Goal: Information Seeking & Learning: Find specific fact

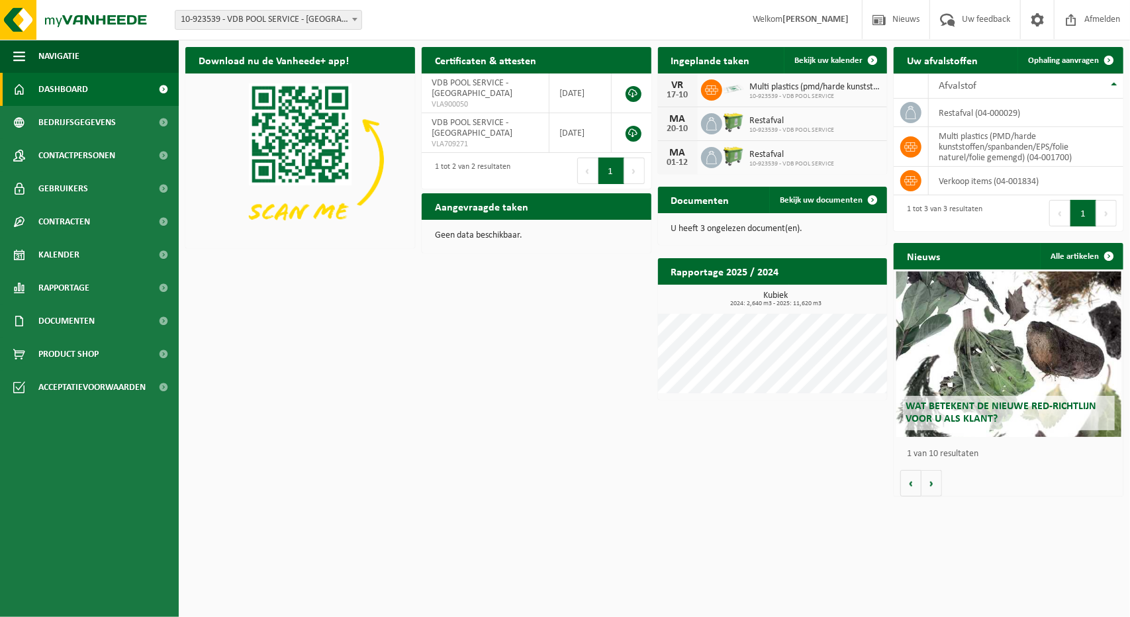
click at [778, 89] on span "Multi plastics (pmd/harde kunststoffen/spanbanden/eps/folie naturel/folie gemen…" at bounding box center [815, 87] width 131 height 11
click at [86, 125] on span "Bedrijfsgegevens" at bounding box center [76, 122] width 77 height 33
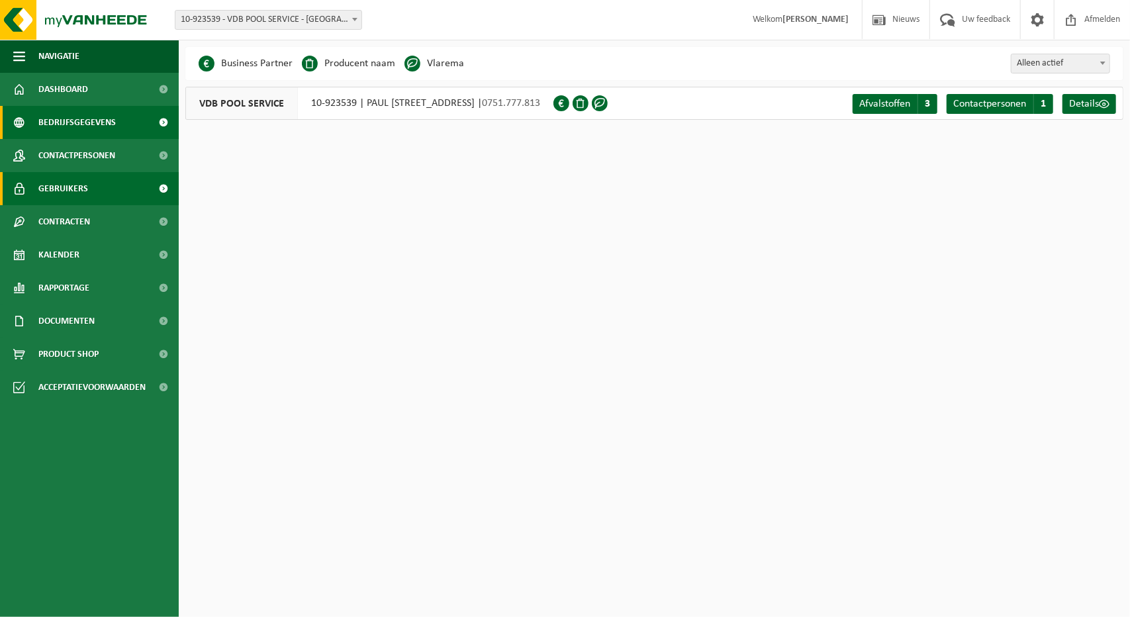
click at [68, 185] on span "Gebruikers" at bounding box center [63, 188] width 50 height 33
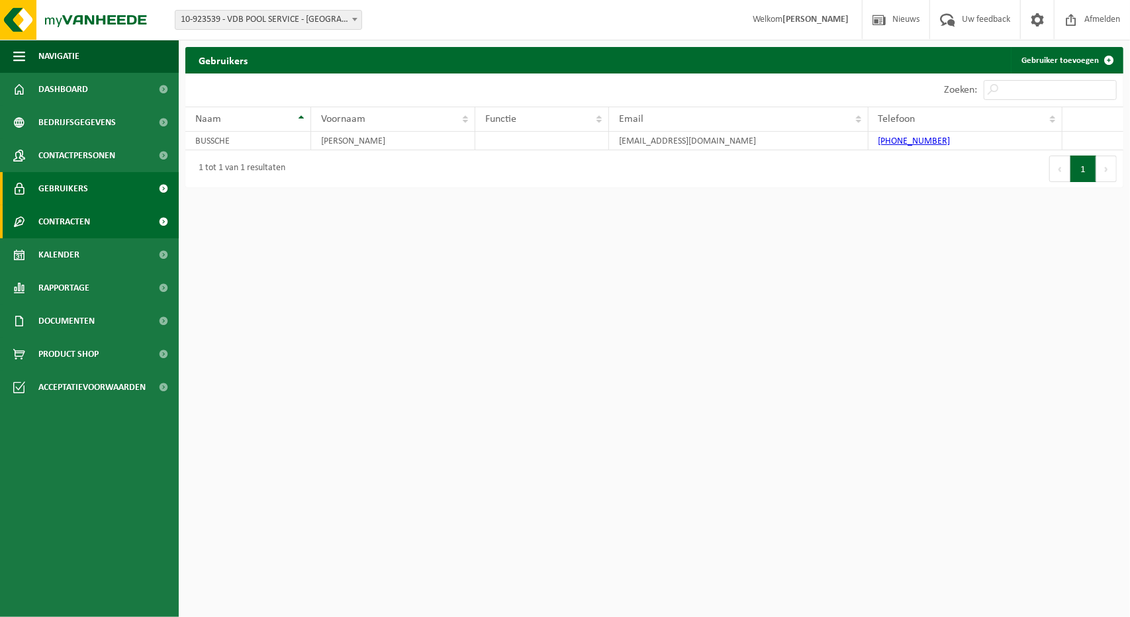
click at [64, 223] on span "Contracten" at bounding box center [64, 221] width 52 height 33
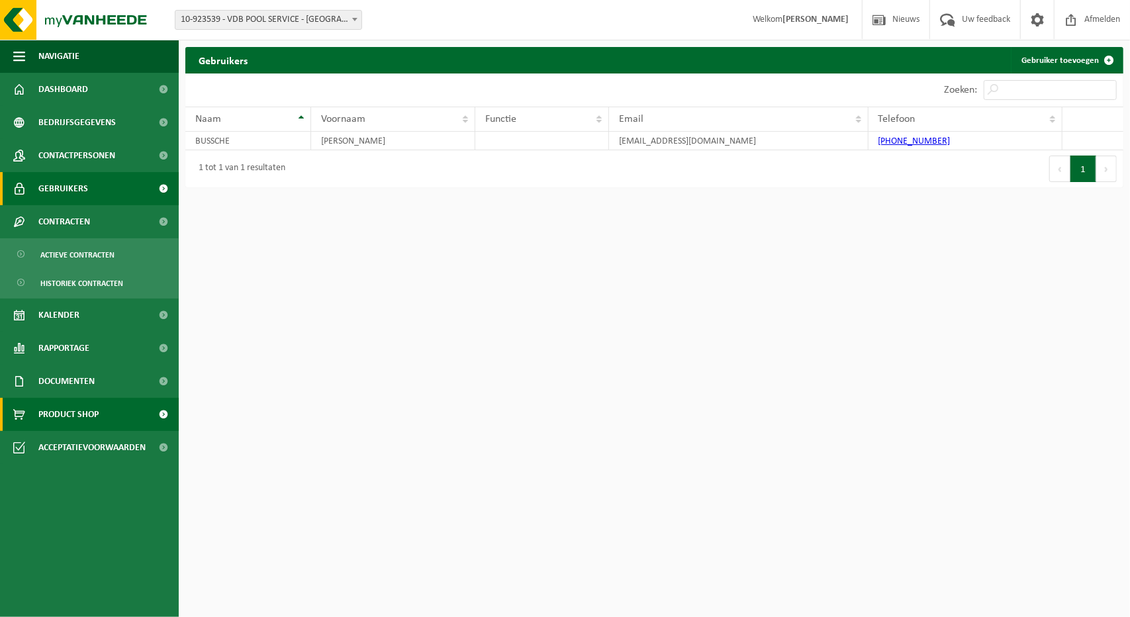
click at [74, 418] on span "Product Shop" at bounding box center [68, 414] width 60 height 33
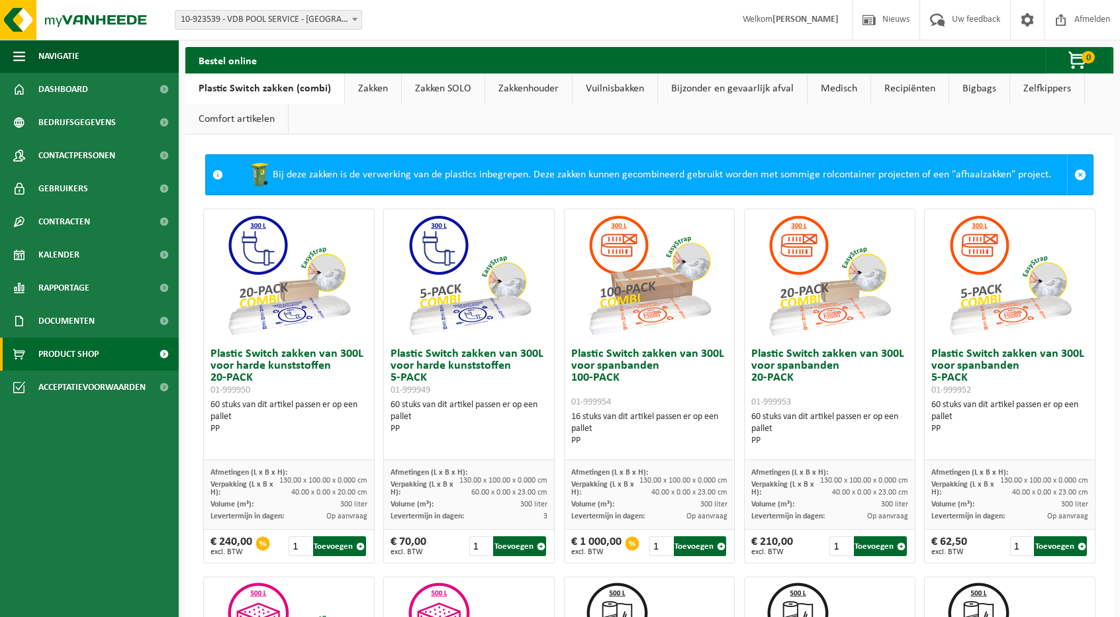
click at [980, 87] on link "Bigbags" at bounding box center [980, 88] width 60 height 30
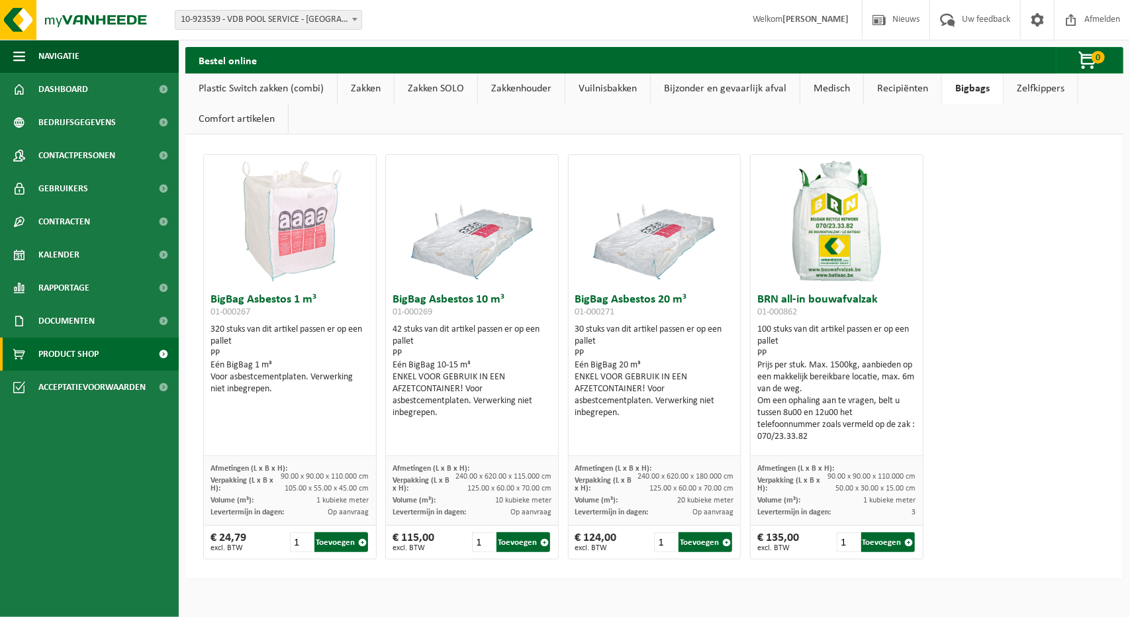
click at [942, 73] on link "Bigbags" at bounding box center [972, 88] width 61 height 30
click at [75, 93] on span "Dashboard" at bounding box center [63, 89] width 50 height 33
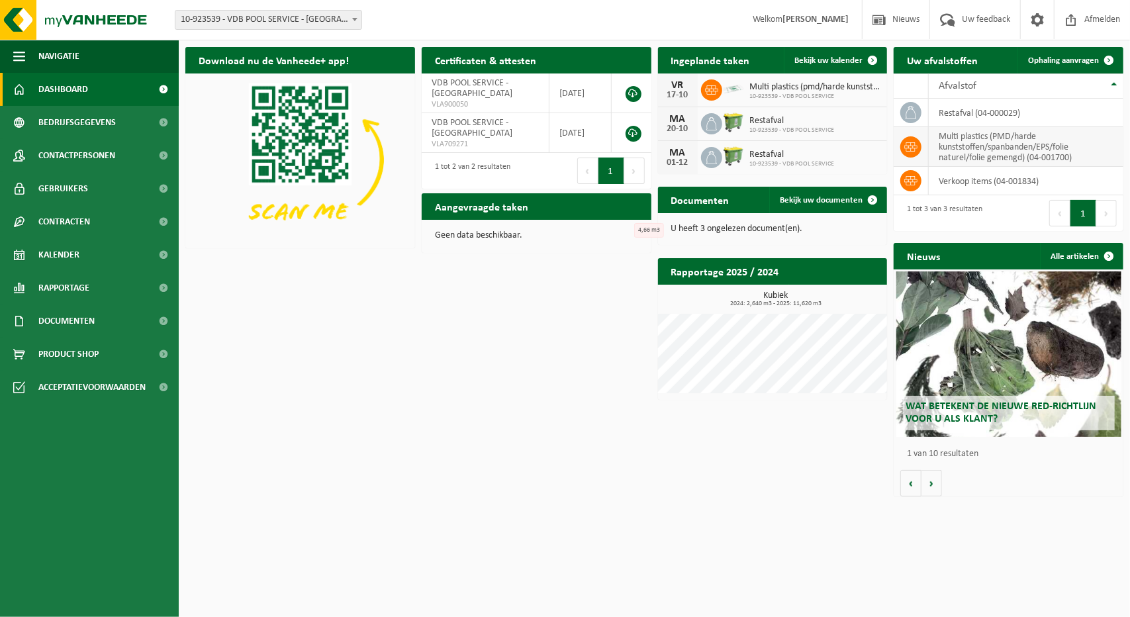
click at [1053, 158] on td "multi plastics (PMD/harde kunststoffen/spanbanden/EPS/folie naturel/folie gemen…" at bounding box center [1026, 147] width 195 height 40
click at [1032, 160] on td "multi plastics (PMD/harde kunststoffen/spanbanden/EPS/folie naturel/folie gemen…" at bounding box center [1026, 147] width 195 height 40
copy td "04-001700"
click at [85, 357] on span "Product Shop" at bounding box center [68, 354] width 60 height 33
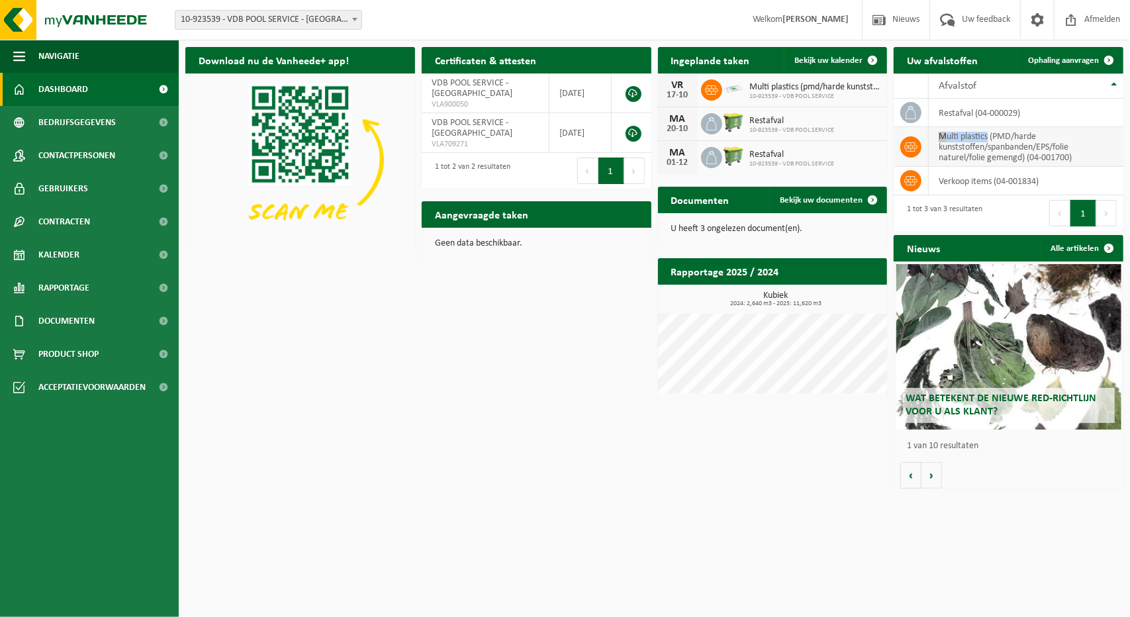
drag, startPoint x: 939, startPoint y: 136, endPoint x: 989, endPoint y: 140, distance: 49.8
click at [989, 140] on td "multi plastics (PMD/harde kunststoffen/spanbanden/EPS/folie naturel/folie gemen…" at bounding box center [1026, 147] width 195 height 40
copy td "multi plastics"
click at [78, 362] on span "Product Shop" at bounding box center [68, 354] width 60 height 33
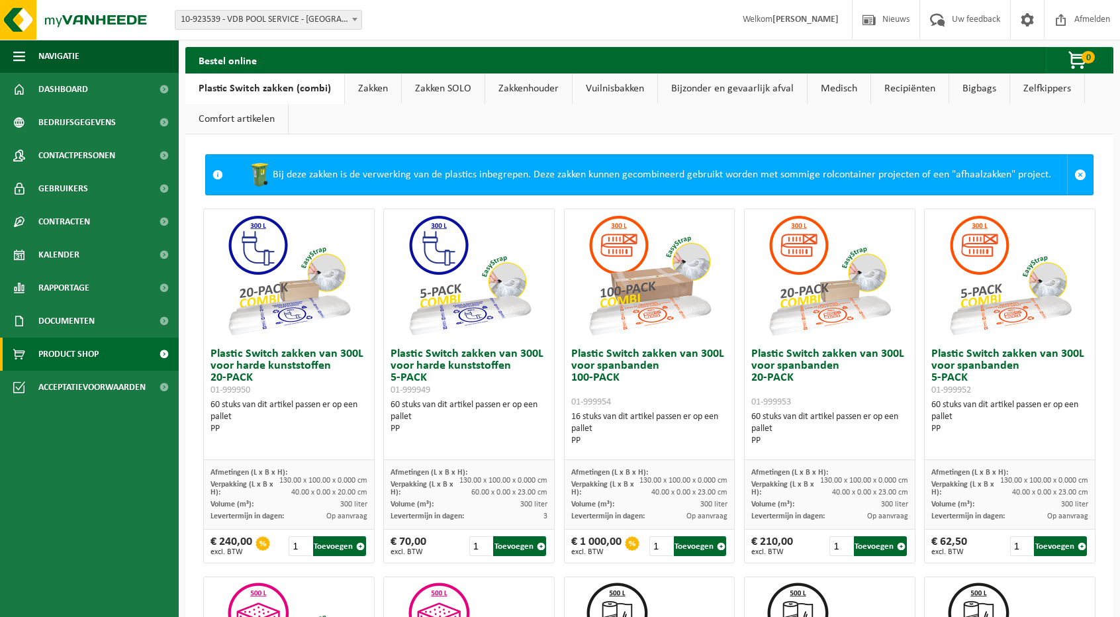
click at [365, 88] on link "Zakken" at bounding box center [373, 88] width 56 height 30
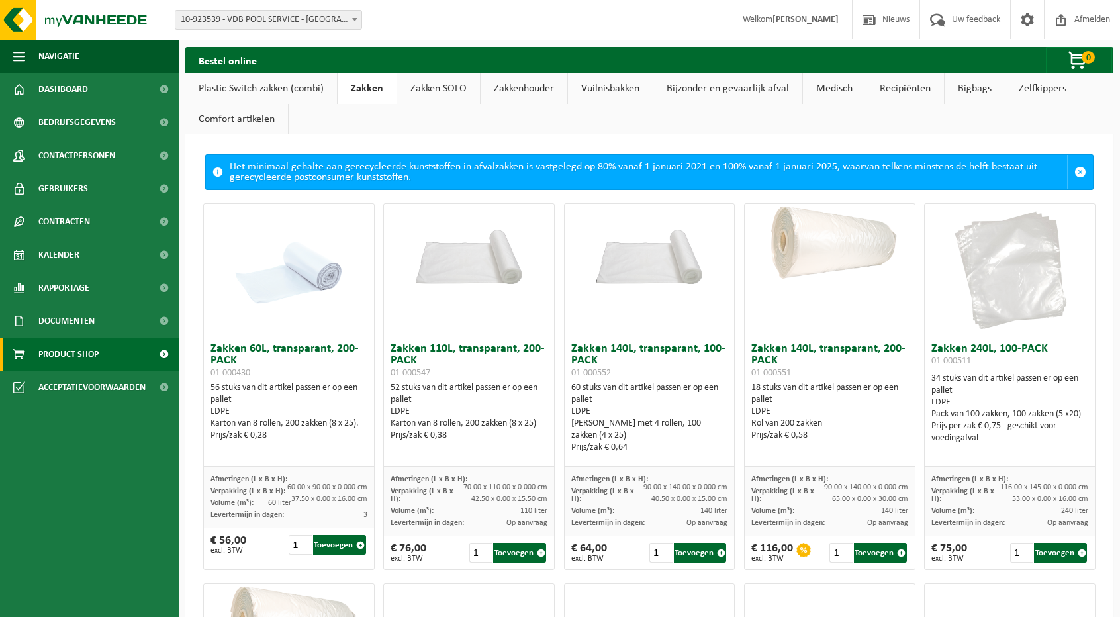
click at [442, 89] on link "Zakken SOLO" at bounding box center [438, 88] width 83 height 30
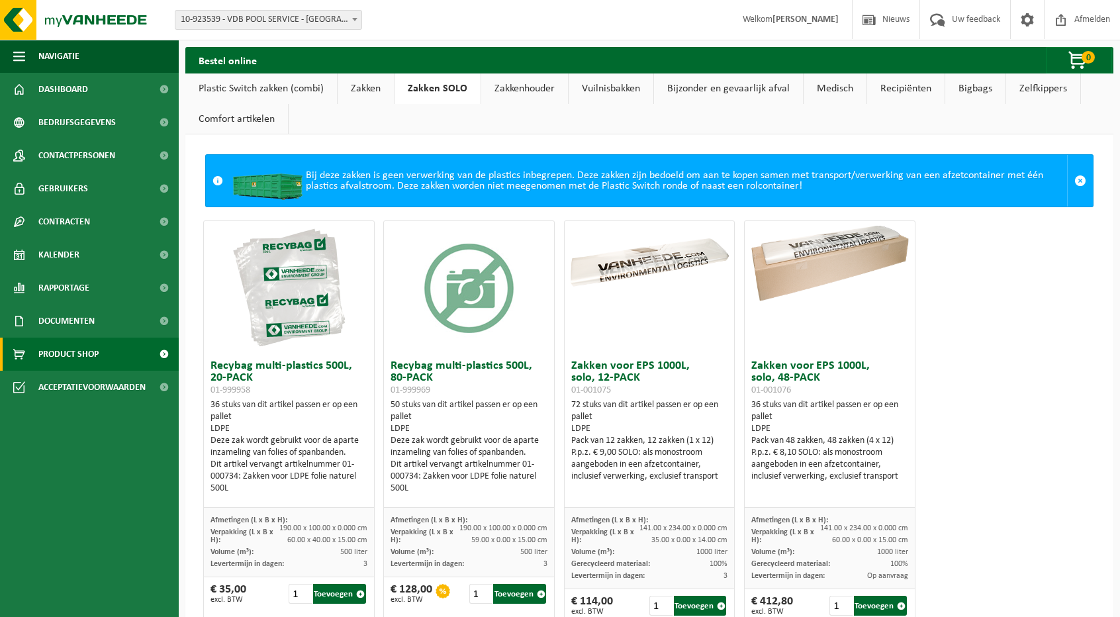
click at [520, 90] on link "Zakkenhouder" at bounding box center [524, 88] width 87 height 30
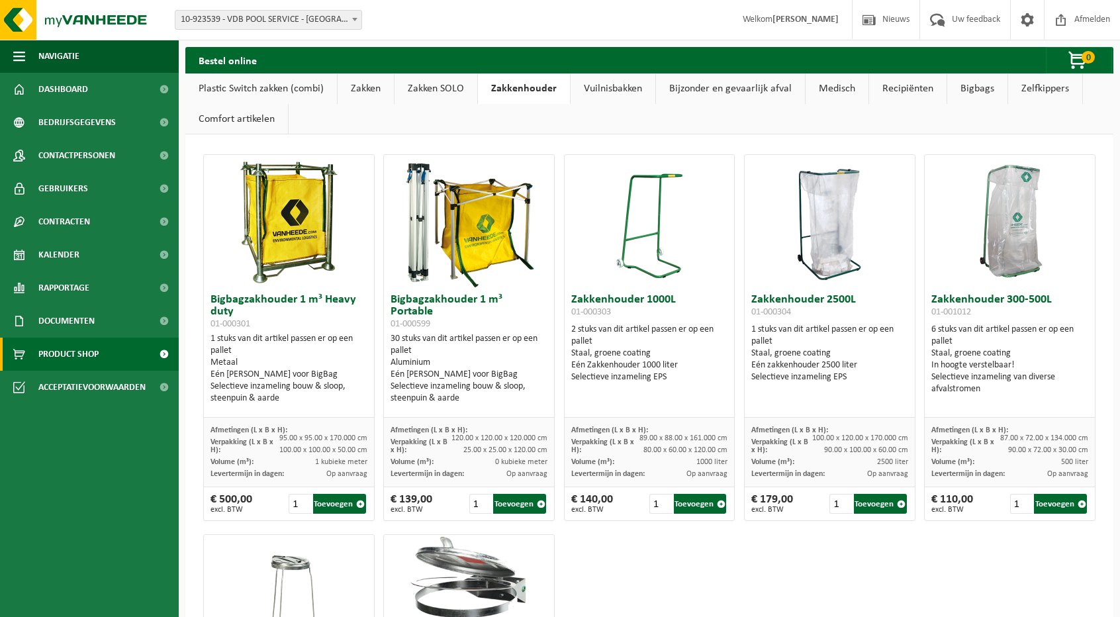
click at [636, 82] on link "Vuilnisbakken" at bounding box center [613, 88] width 85 height 30
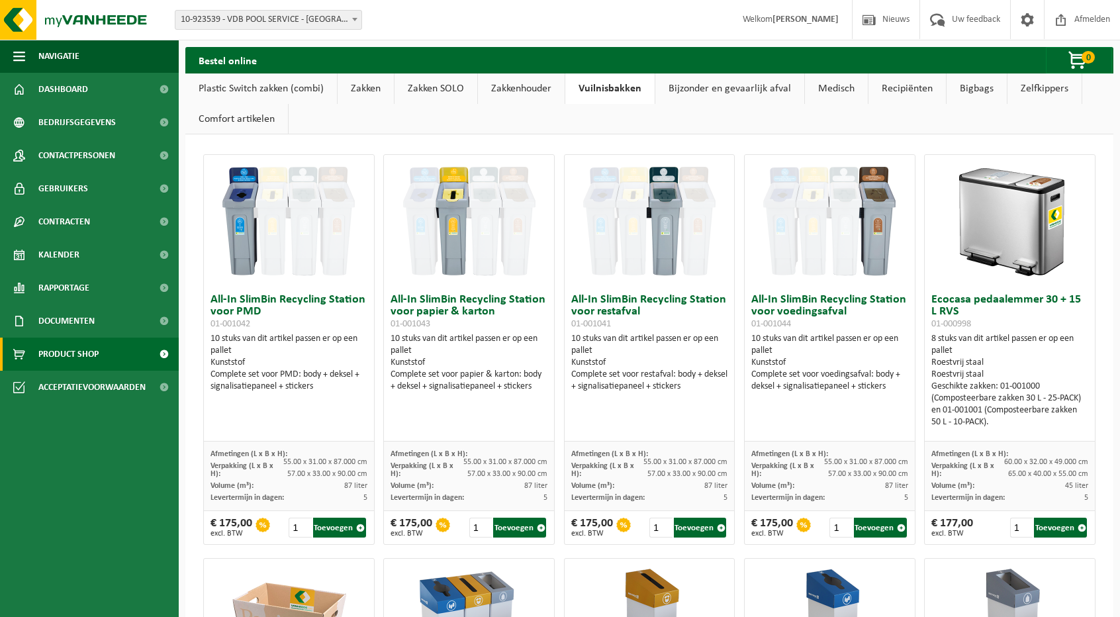
click at [714, 85] on link "Bijzonder en gevaarlijk afval" at bounding box center [730, 88] width 149 height 30
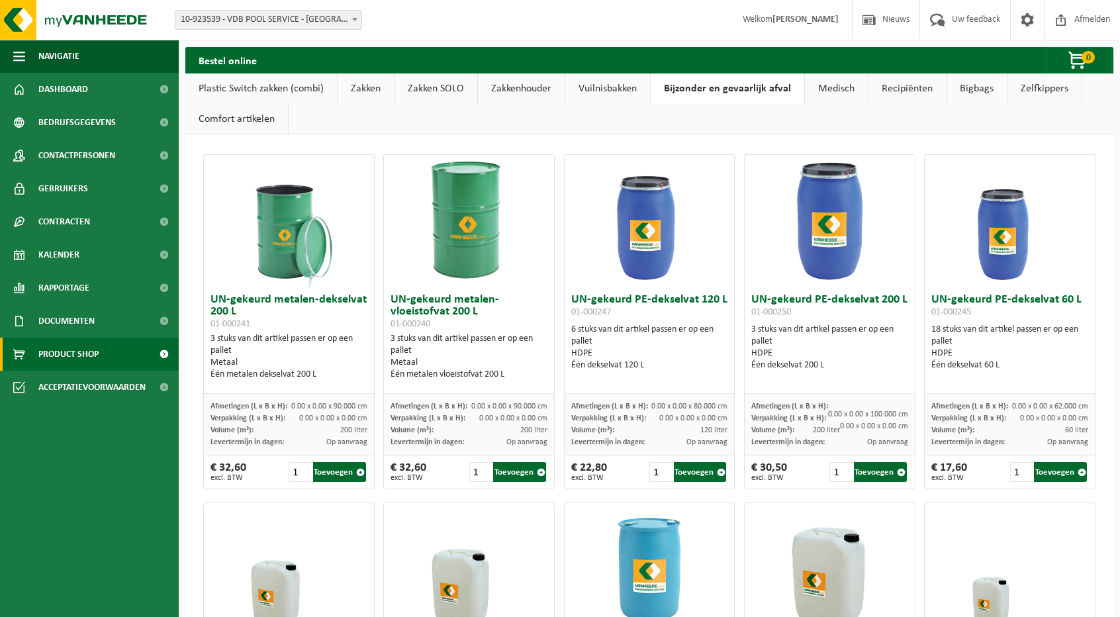
click at [833, 84] on link "Medisch" at bounding box center [836, 88] width 63 height 30
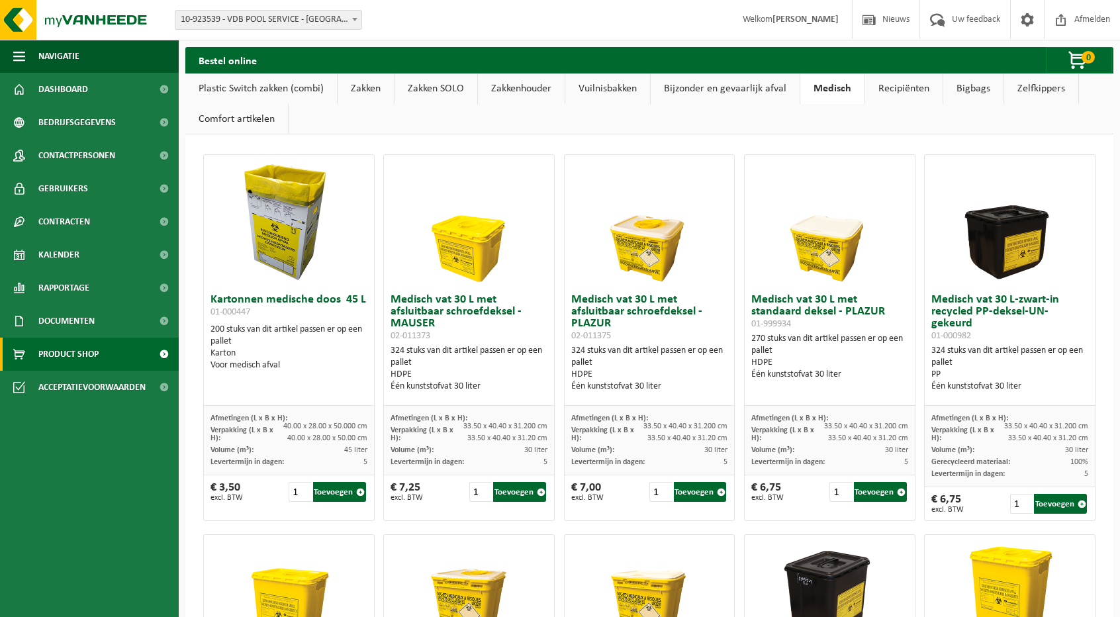
click at [906, 87] on link "Recipiënten" at bounding box center [903, 88] width 77 height 30
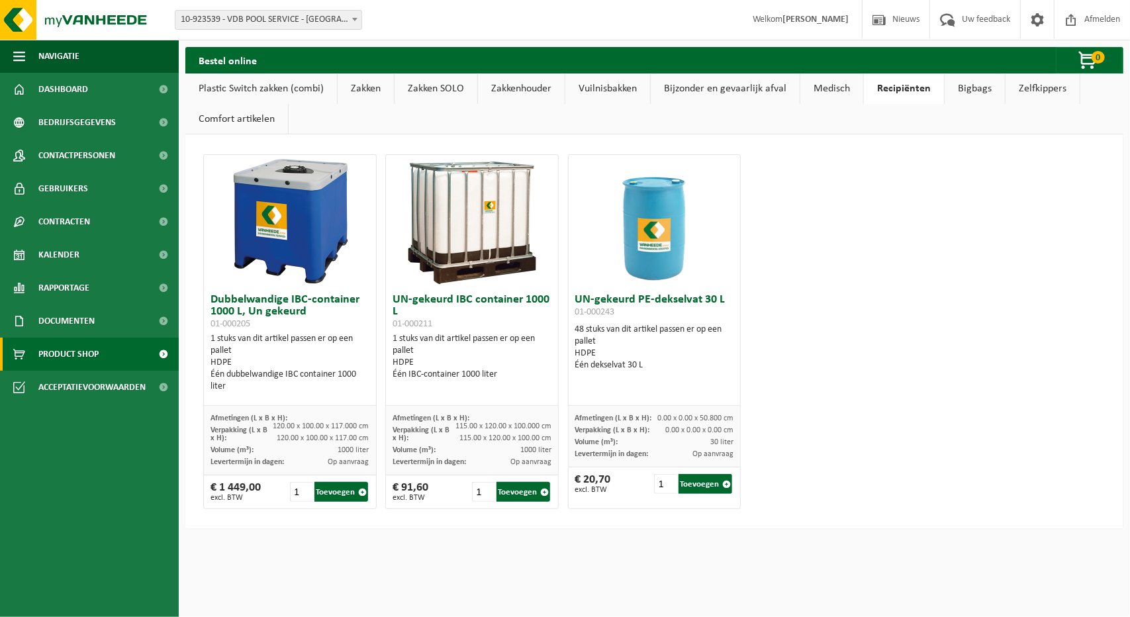
click at [983, 85] on link "Bigbags" at bounding box center [975, 88] width 60 height 30
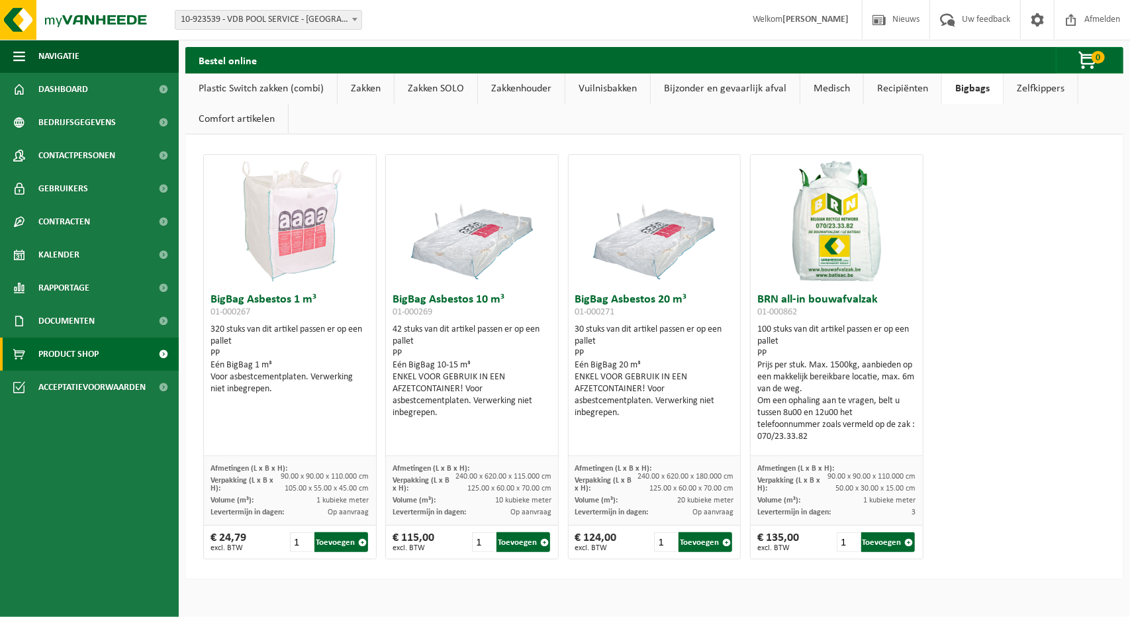
click at [1038, 87] on link "Zelfkippers" at bounding box center [1041, 88] width 74 height 30
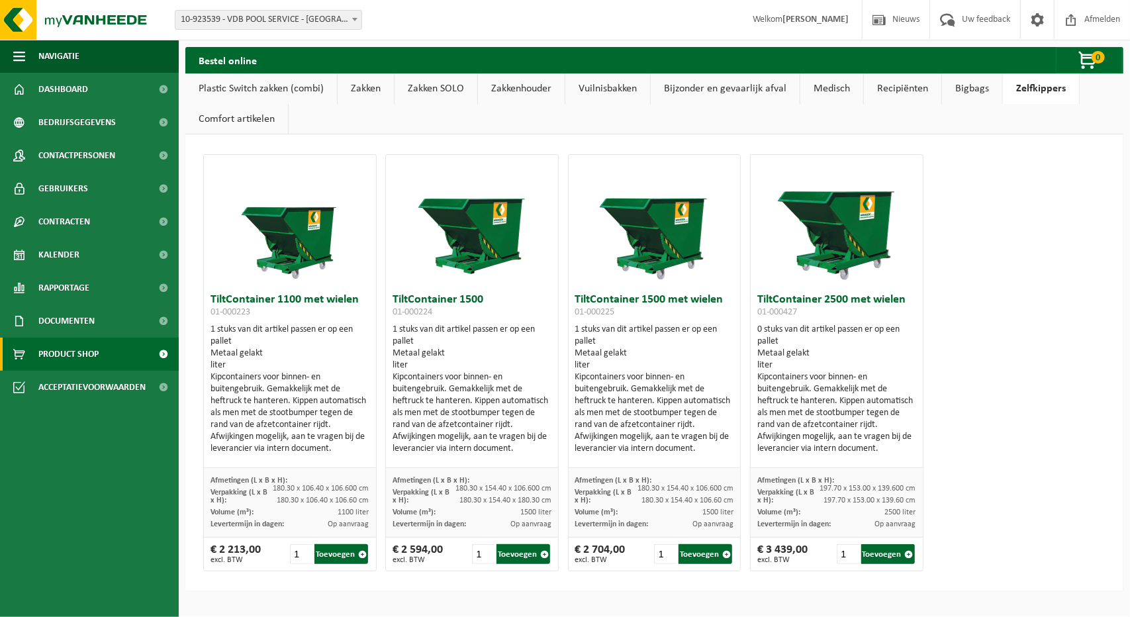
click at [228, 119] on link "Comfort artikelen" at bounding box center [236, 119] width 103 height 30
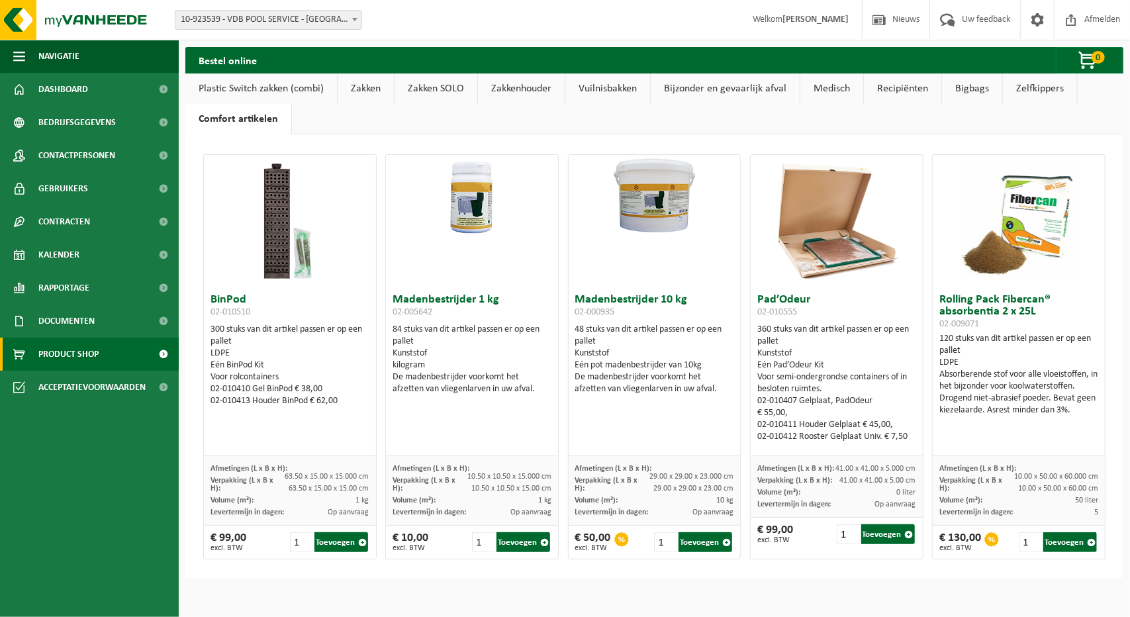
click at [203, 86] on link "Plastic Switch zakken (combi)" at bounding box center [261, 88] width 152 height 30
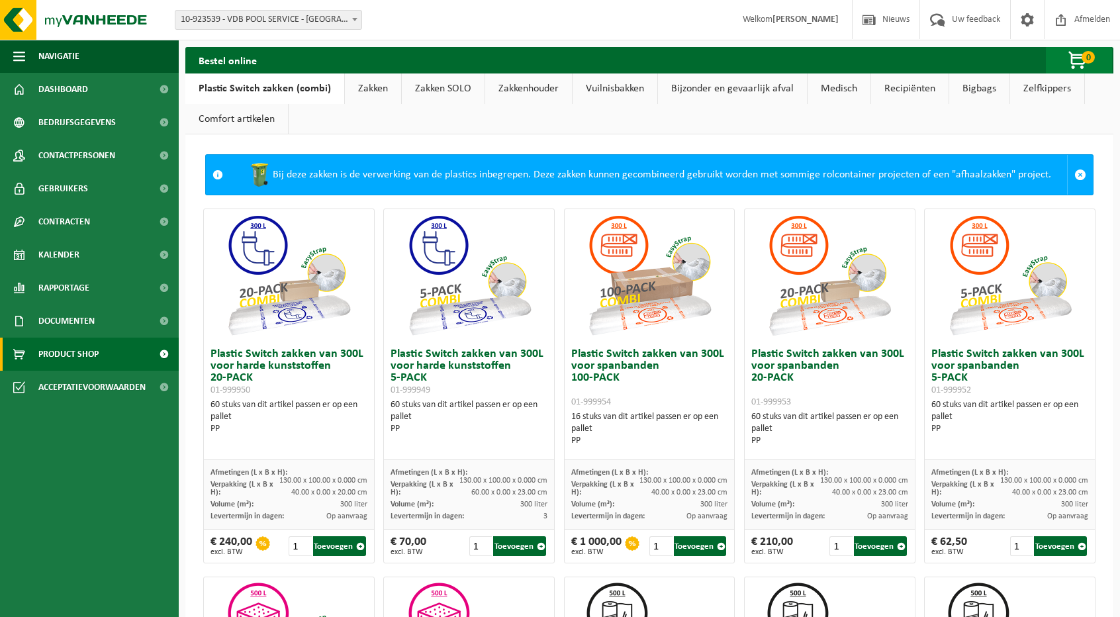
click at [1083, 55] on span "0" at bounding box center [1088, 57] width 13 height 13
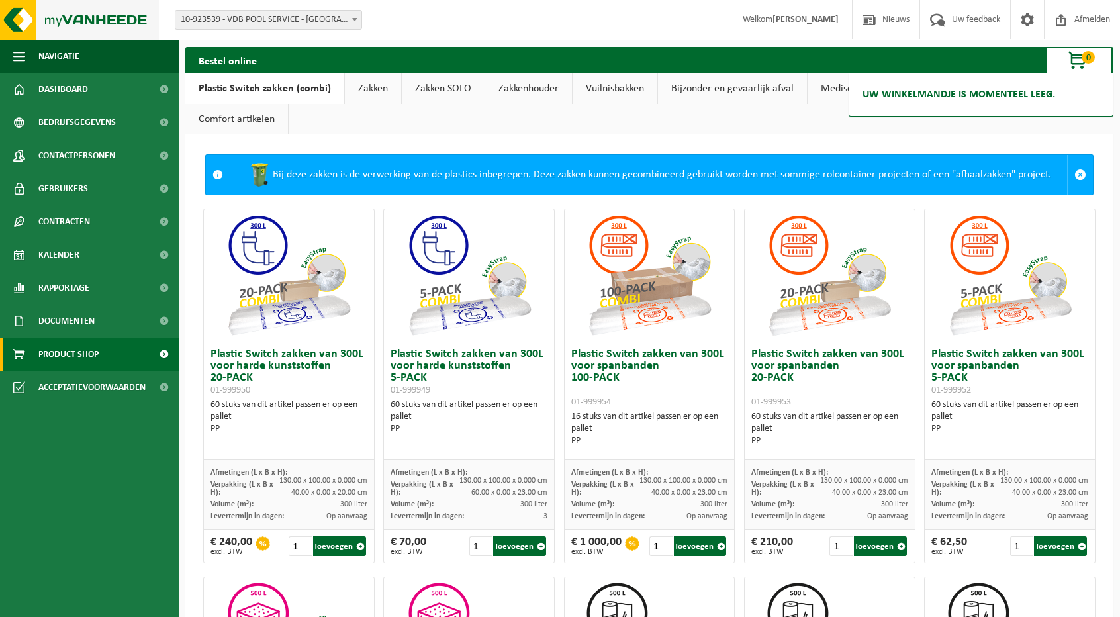
click at [62, 23] on img at bounding box center [79, 20] width 159 height 40
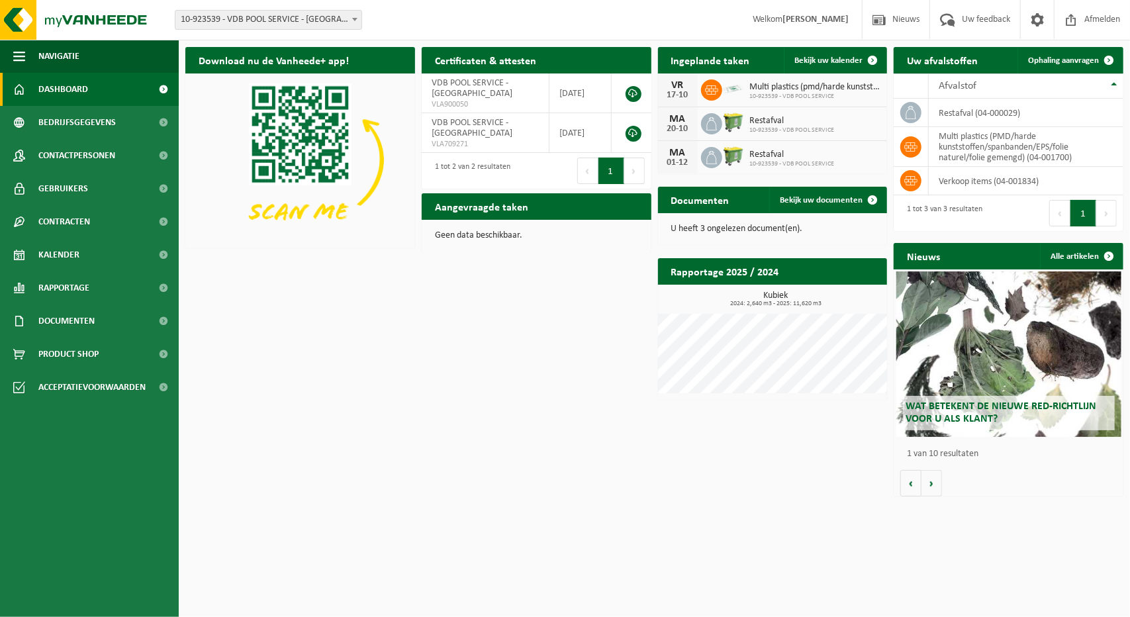
click at [757, 88] on span "Multi plastics (pmd/harde kunststoffen/spanbanden/eps/folie naturel/folie gemen…" at bounding box center [815, 87] width 131 height 11
click at [757, 97] on span "10-923539 - VDB POOL SERVICE" at bounding box center [815, 97] width 131 height 8
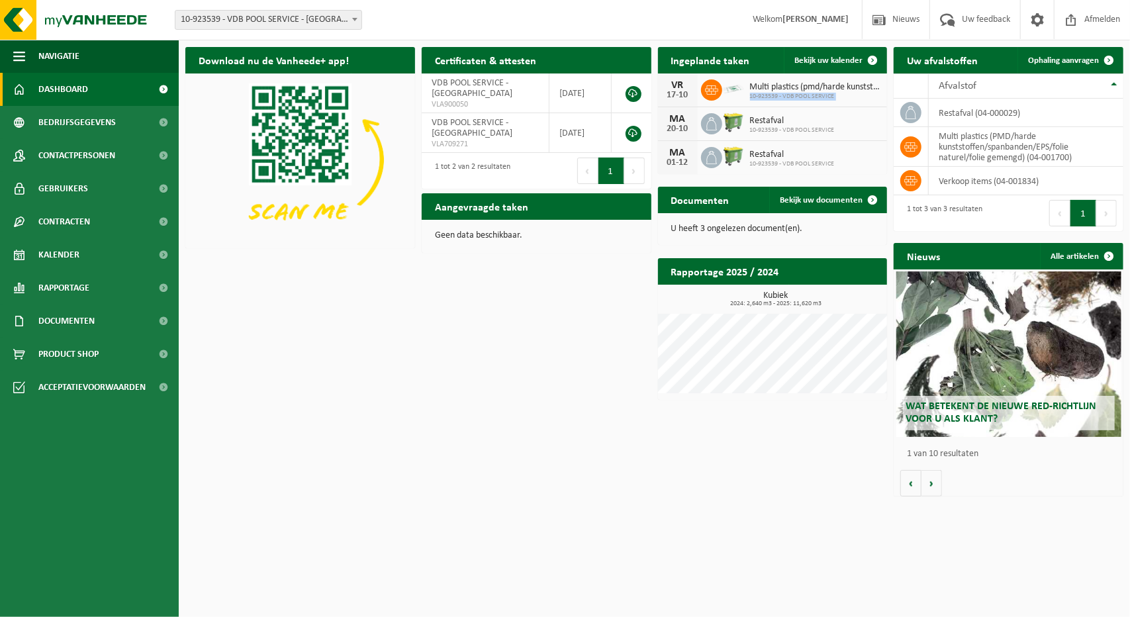
click at [757, 97] on span "10-923539 - VDB POOL SERVICE" at bounding box center [815, 97] width 131 height 8
drag, startPoint x: 751, startPoint y: 97, endPoint x: 778, endPoint y: 98, distance: 27.2
click at [778, 98] on span "10-923539 - VDB POOL SERVICE" at bounding box center [815, 97] width 131 height 8
copy span "10-923539"
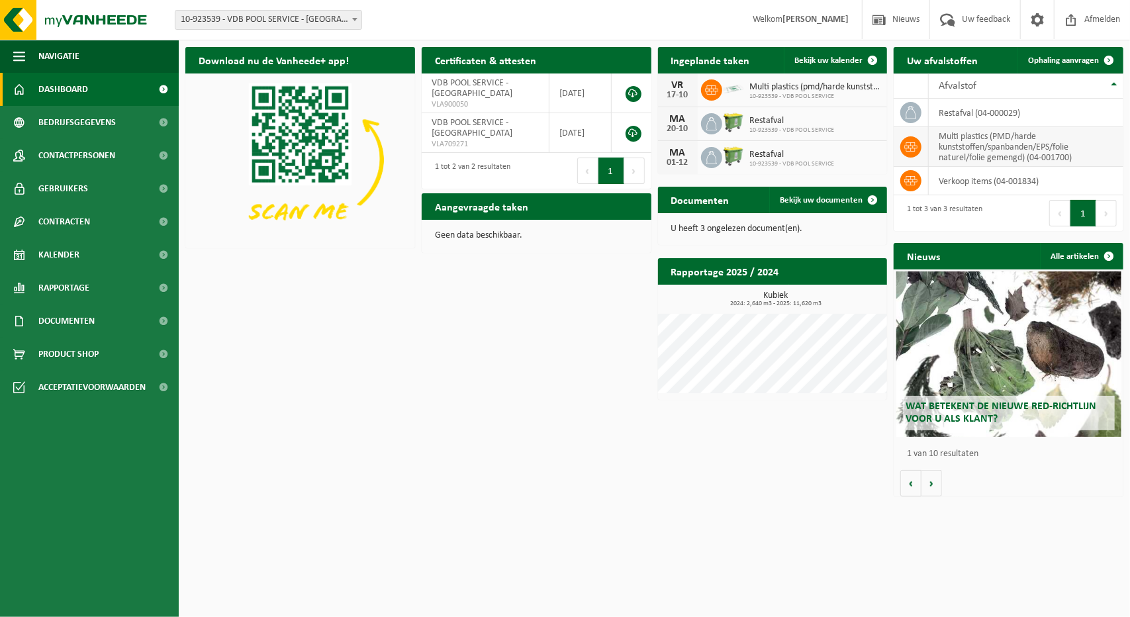
click at [1004, 161] on td "multi plastics (PMD/harde kunststoffen/spanbanden/EPS/folie naturel/folie gemen…" at bounding box center [1026, 147] width 195 height 40
click at [1036, 155] on td "multi plastics (PMD/harde kunststoffen/spanbanden/EPS/folie naturel/folie gemen…" at bounding box center [1026, 147] width 195 height 40
click at [1056, 158] on td "multi plastics (PMD/harde kunststoffen/spanbanden/EPS/folie naturel/folie gemen…" at bounding box center [1026, 147] width 195 height 40
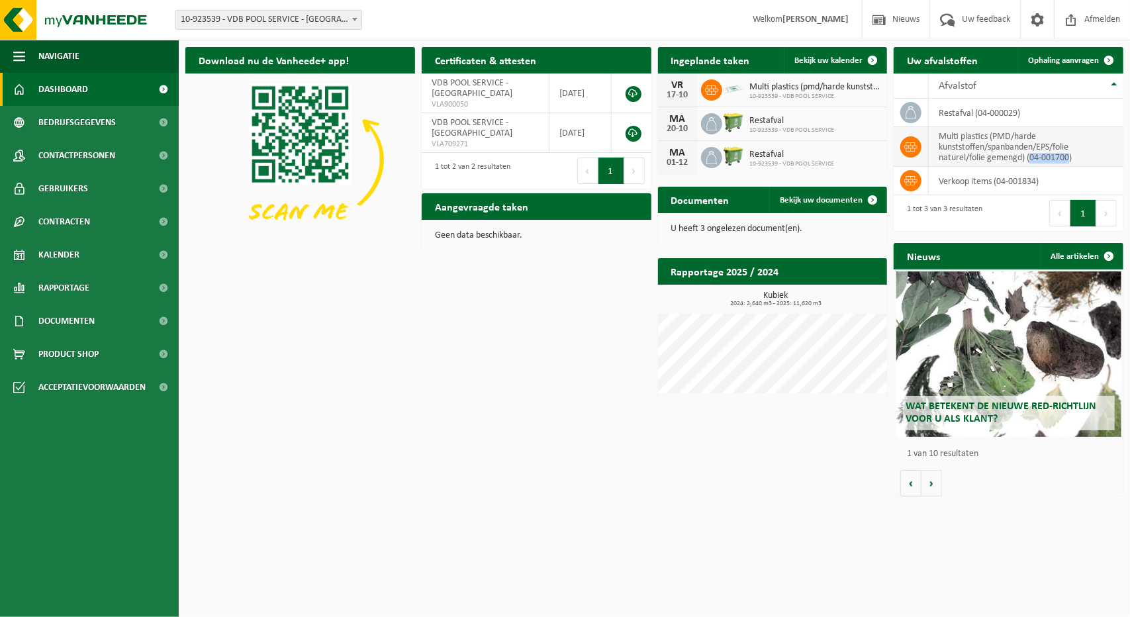
drag, startPoint x: 1071, startPoint y: 160, endPoint x: 1032, endPoint y: 162, distance: 39.2
click at [1032, 162] on td "multi plastics (PMD/harde kunststoffen/spanbanden/EPS/folie naturel/folie gemen…" at bounding box center [1026, 147] width 195 height 40
copy td "04-001700"
click at [73, 362] on span "Product Shop" at bounding box center [68, 354] width 60 height 33
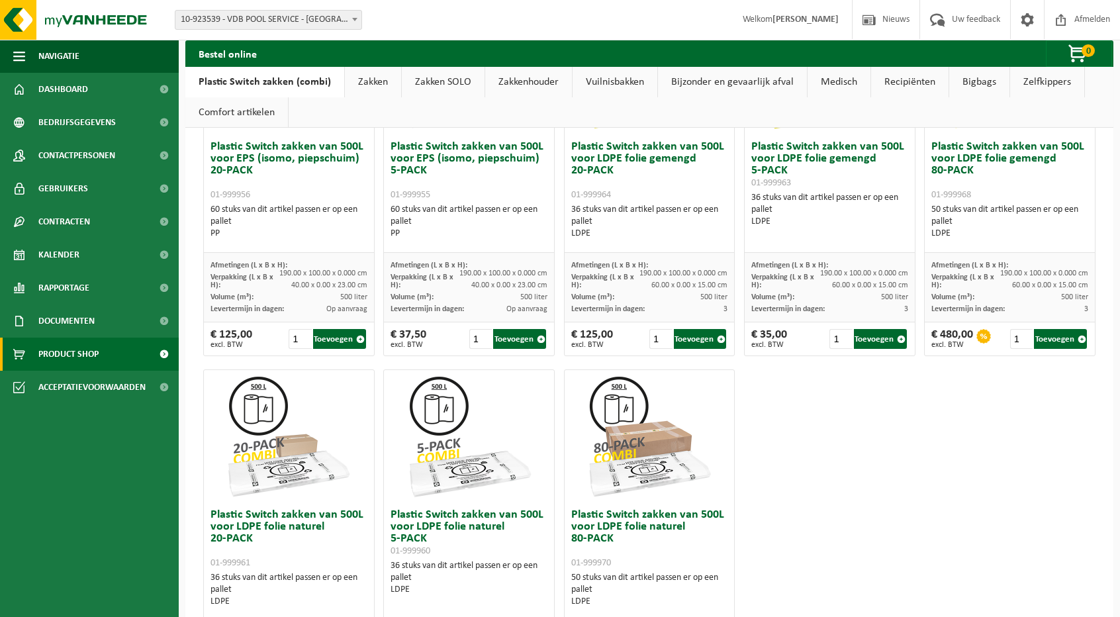
scroll to position [713, 0]
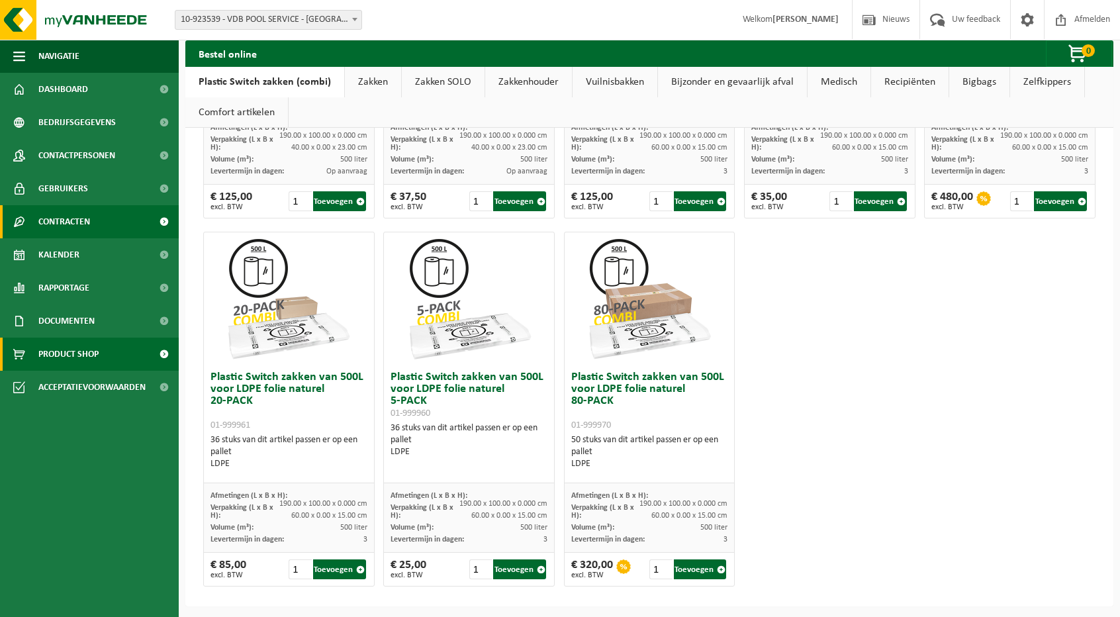
click at [69, 222] on span "Contracten" at bounding box center [64, 221] width 52 height 33
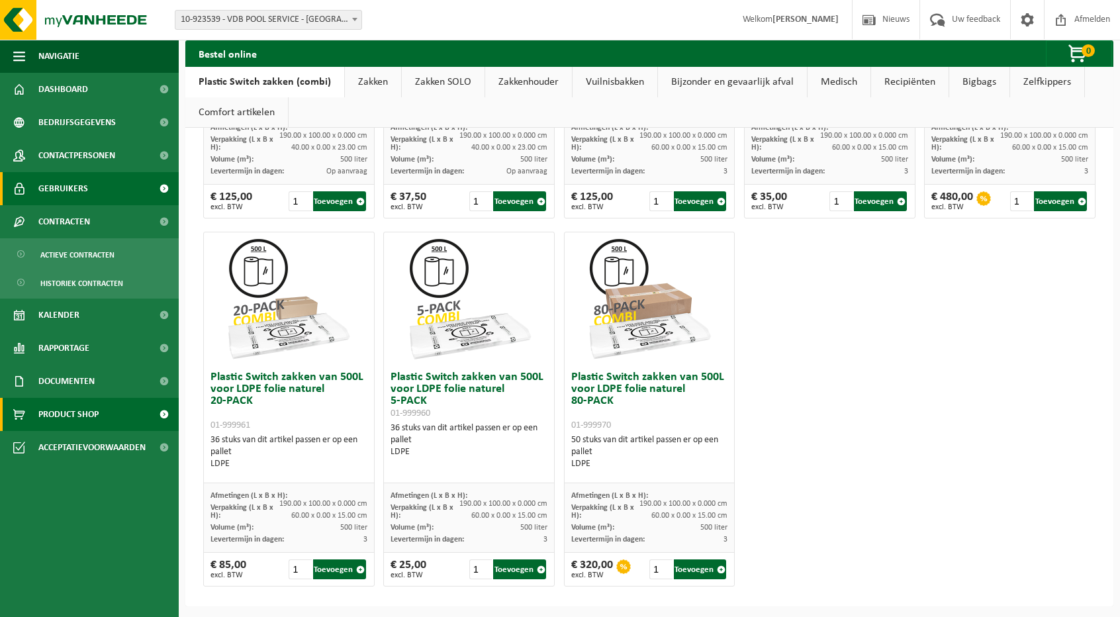
click at [74, 193] on span "Gebruikers" at bounding box center [63, 188] width 50 height 33
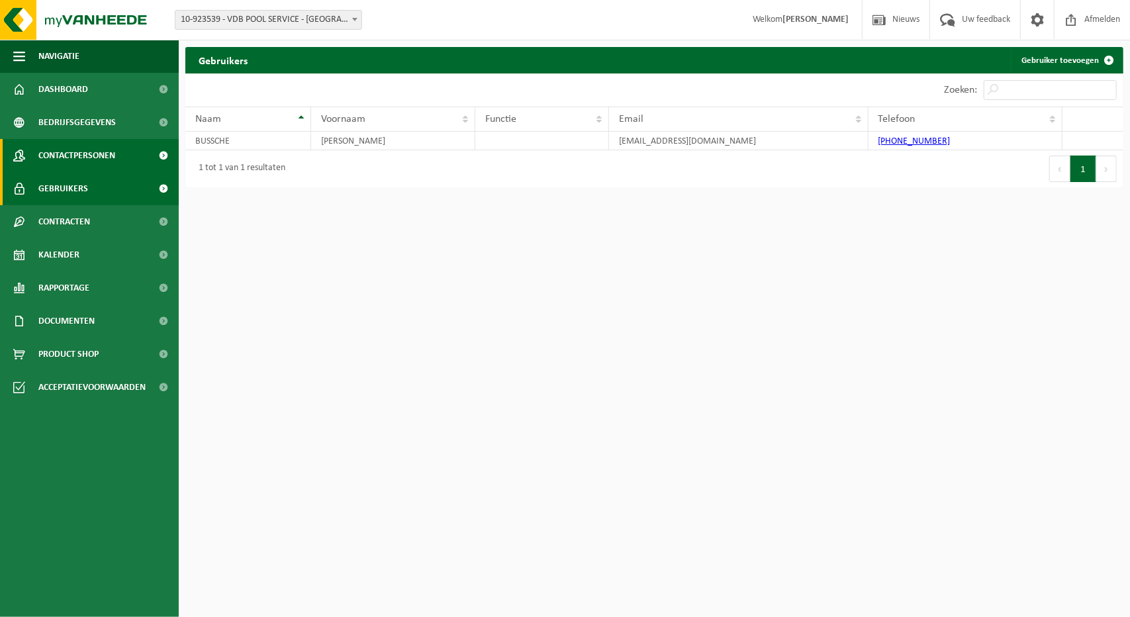
click at [78, 152] on span "Contactpersonen" at bounding box center [76, 155] width 77 height 33
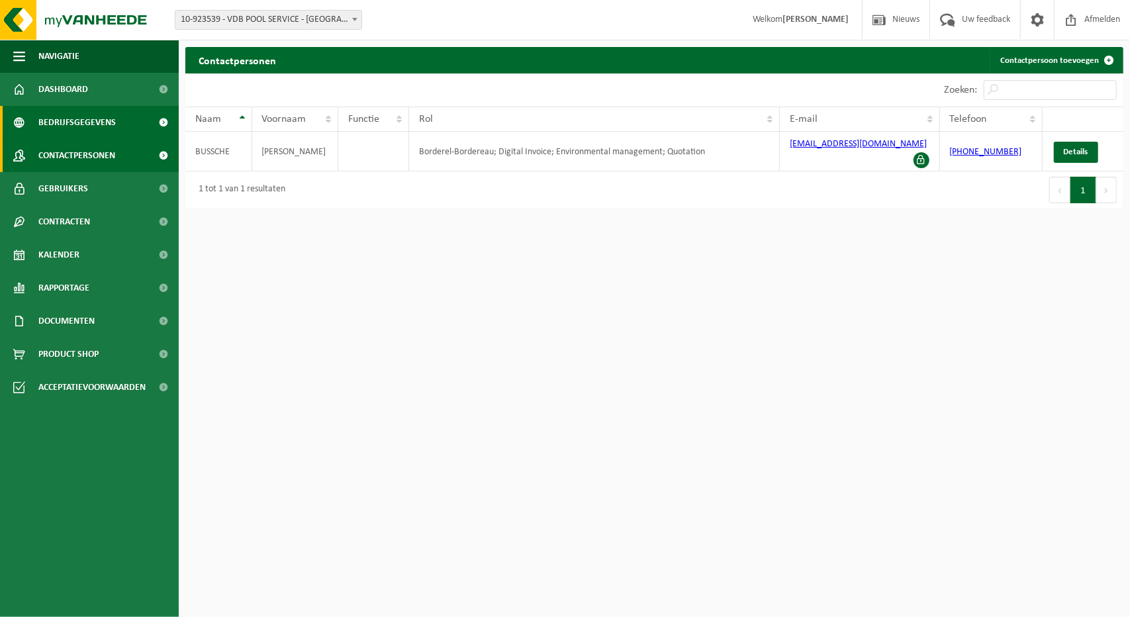
click at [81, 130] on span "Bedrijfsgegevens" at bounding box center [76, 122] width 77 height 33
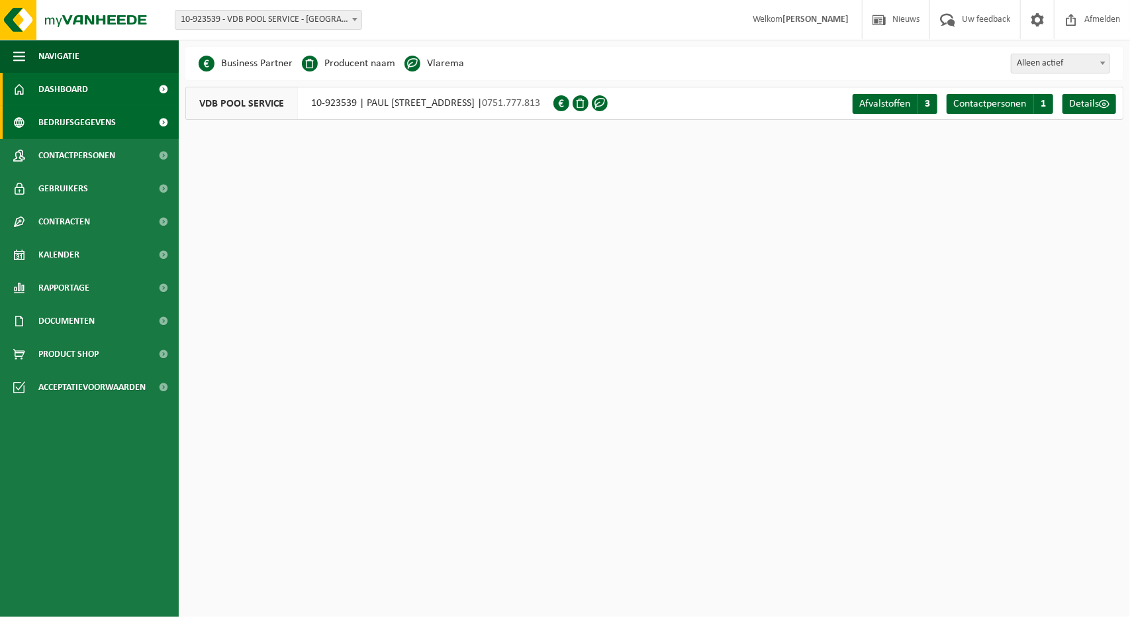
click at [84, 99] on span "Dashboard" at bounding box center [63, 89] width 50 height 33
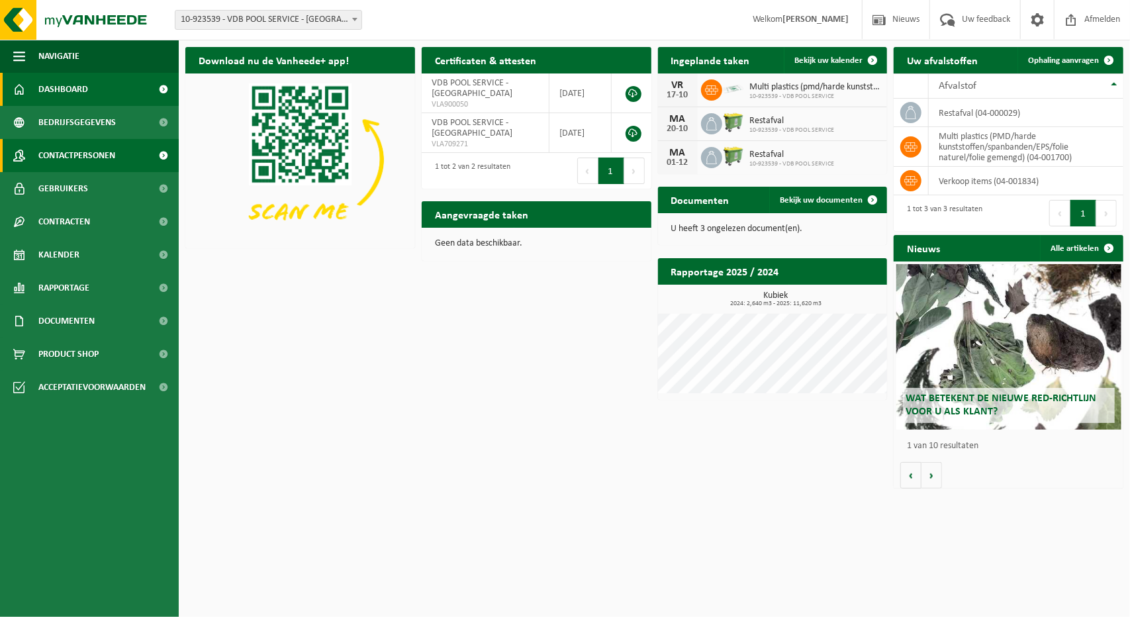
click at [61, 154] on span "Contactpersonen" at bounding box center [76, 155] width 77 height 33
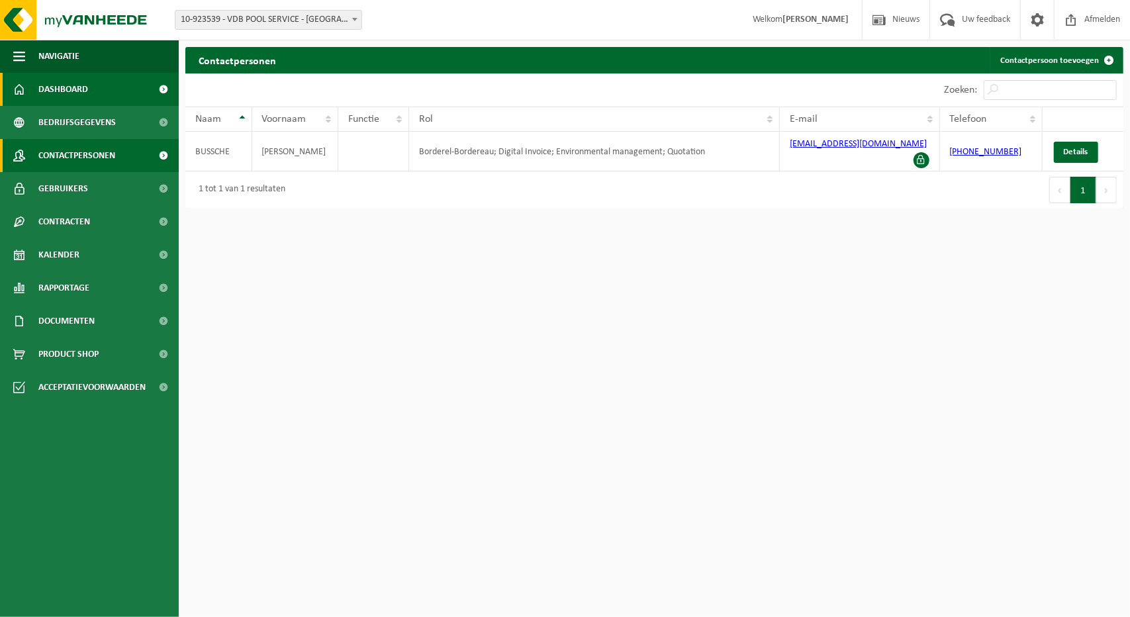
click at [67, 91] on span "Dashboard" at bounding box center [63, 89] width 50 height 33
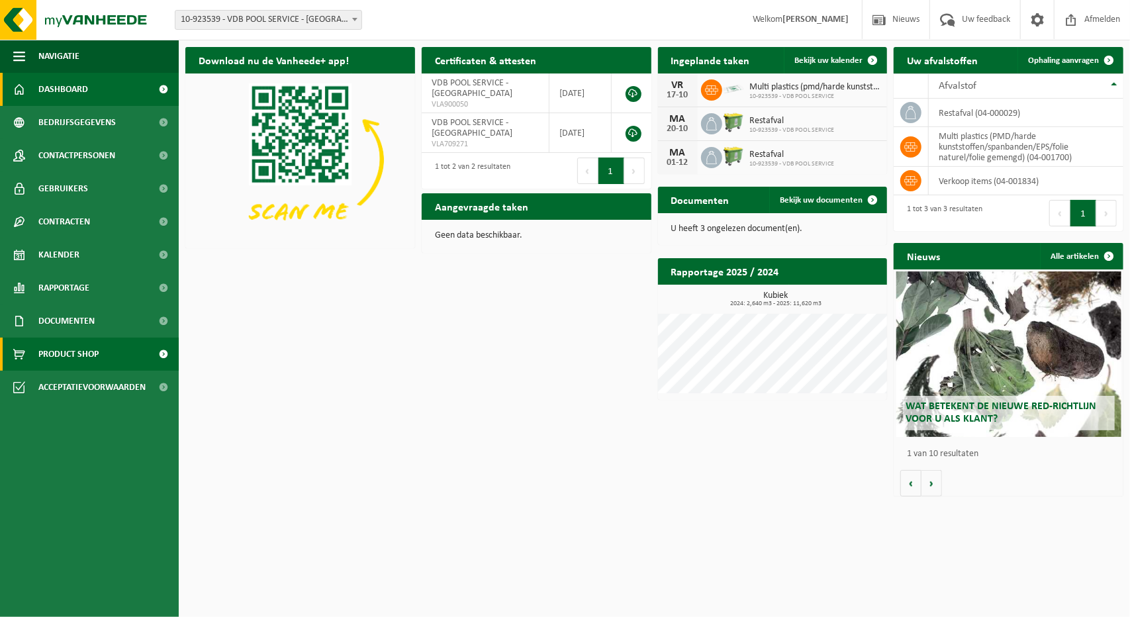
click at [60, 352] on span "Product Shop" at bounding box center [68, 354] width 60 height 33
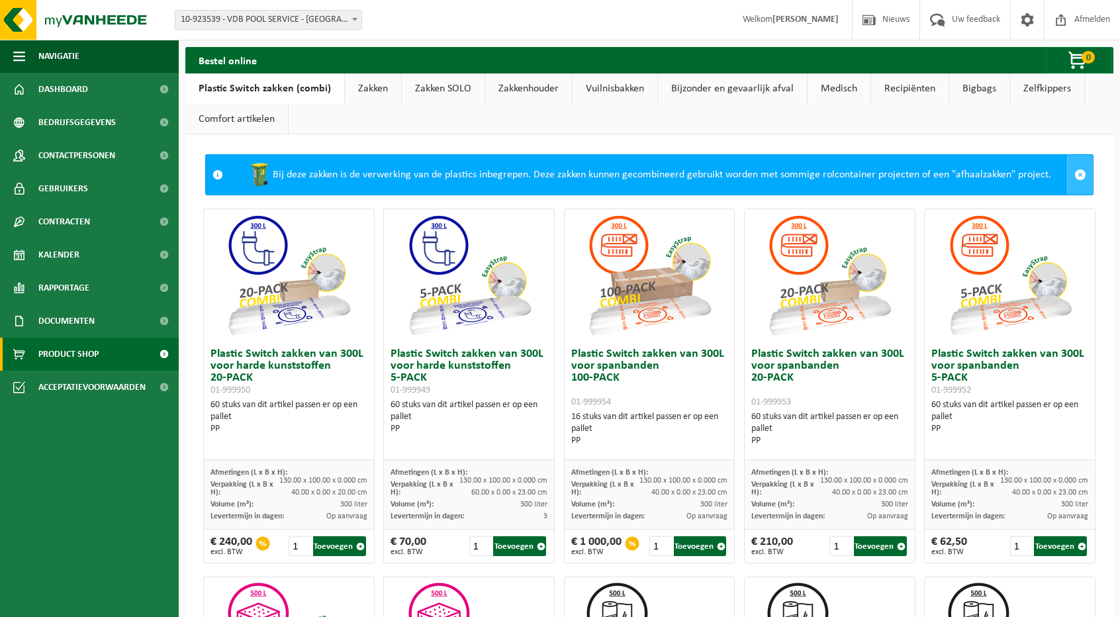
click at [1075, 172] on span at bounding box center [1081, 175] width 12 height 12
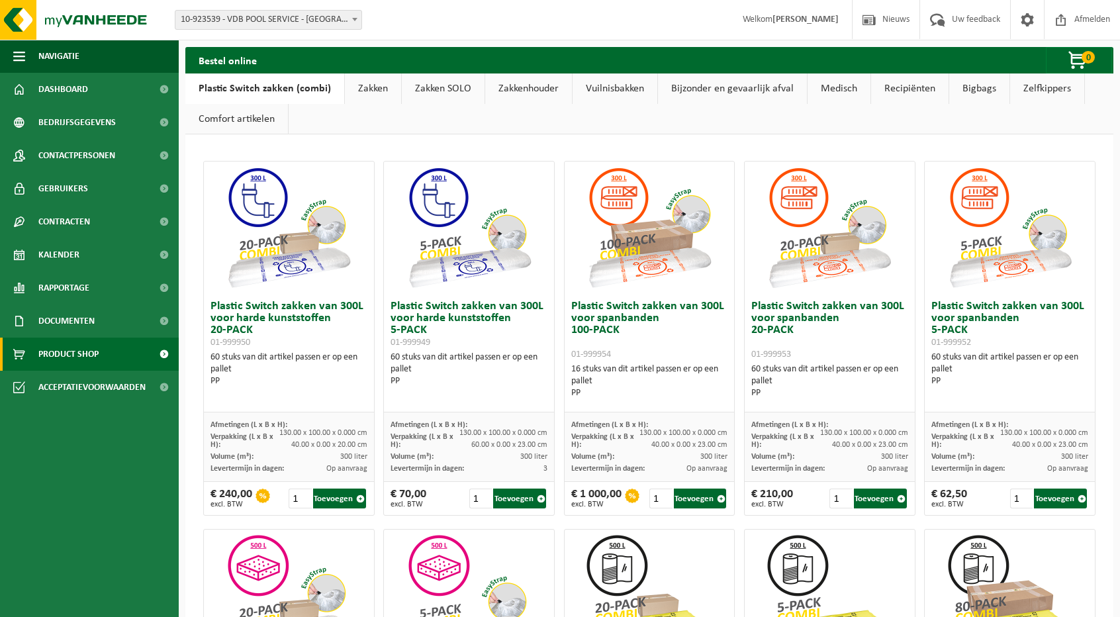
click at [601, 88] on link "Vuilnisbakken" at bounding box center [615, 88] width 85 height 30
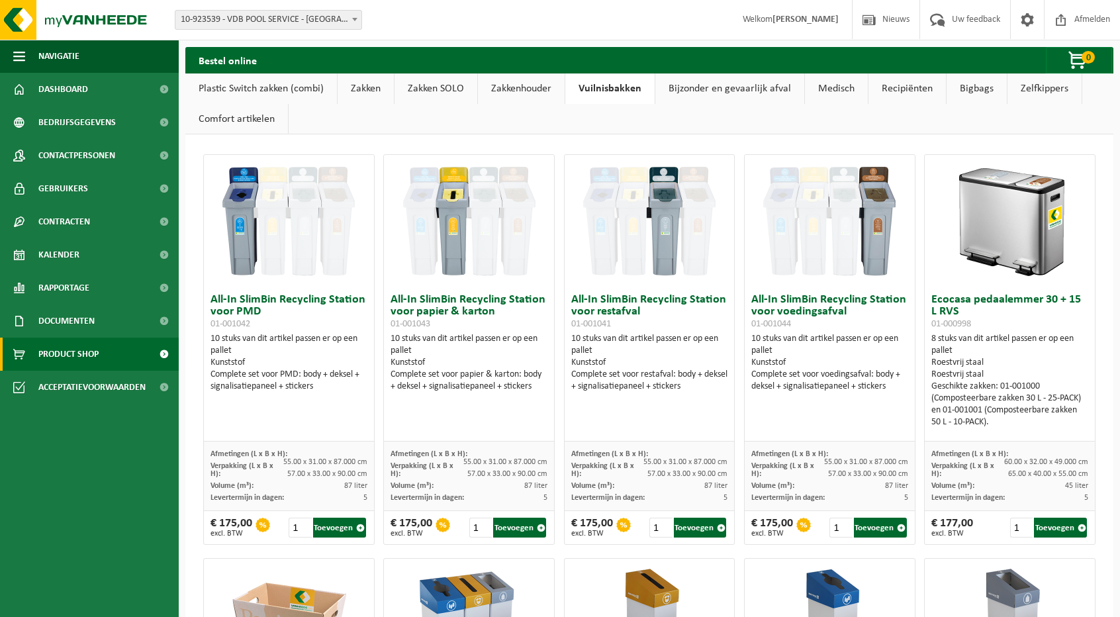
click at [895, 88] on link "Recipiënten" at bounding box center [907, 88] width 77 height 30
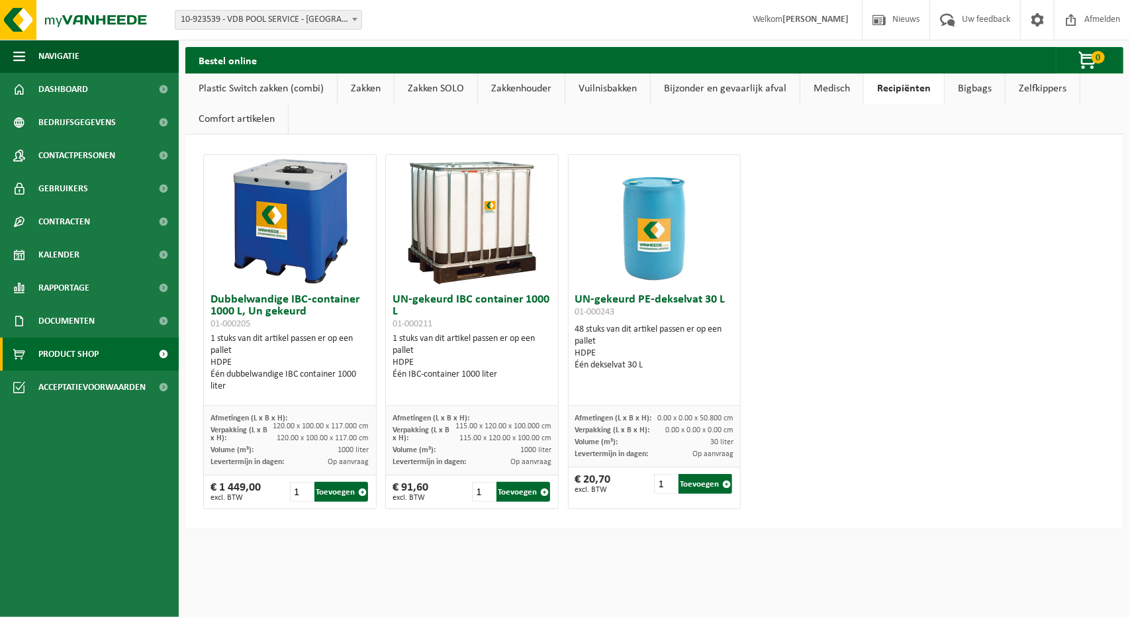
click at [825, 91] on link "Medisch" at bounding box center [832, 88] width 63 height 30
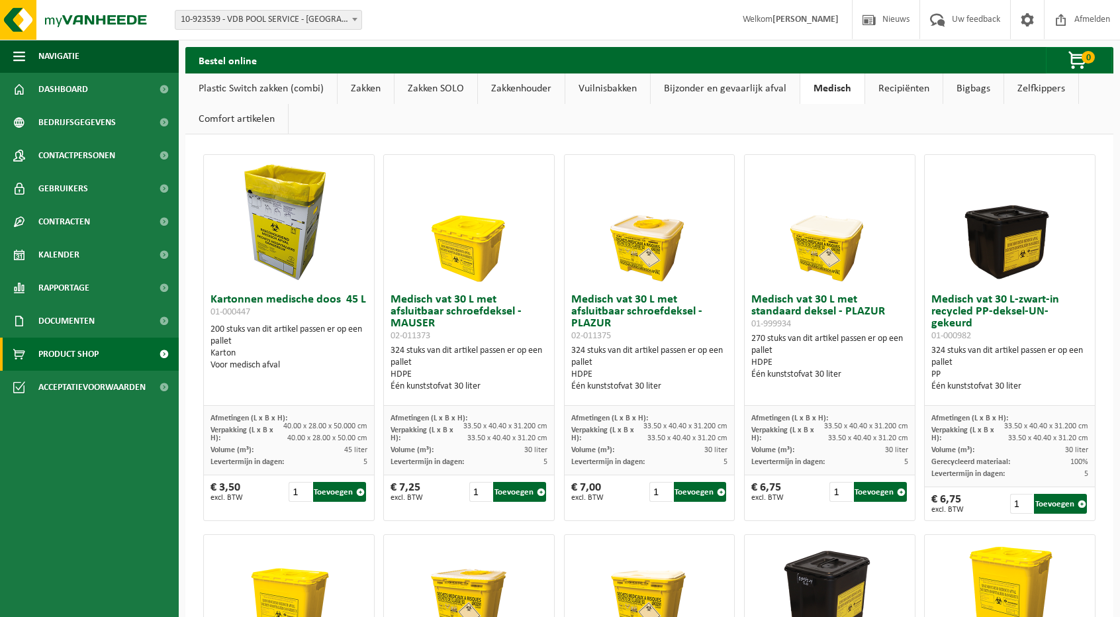
click at [1050, 87] on link "Zelfkippers" at bounding box center [1041, 88] width 74 height 30
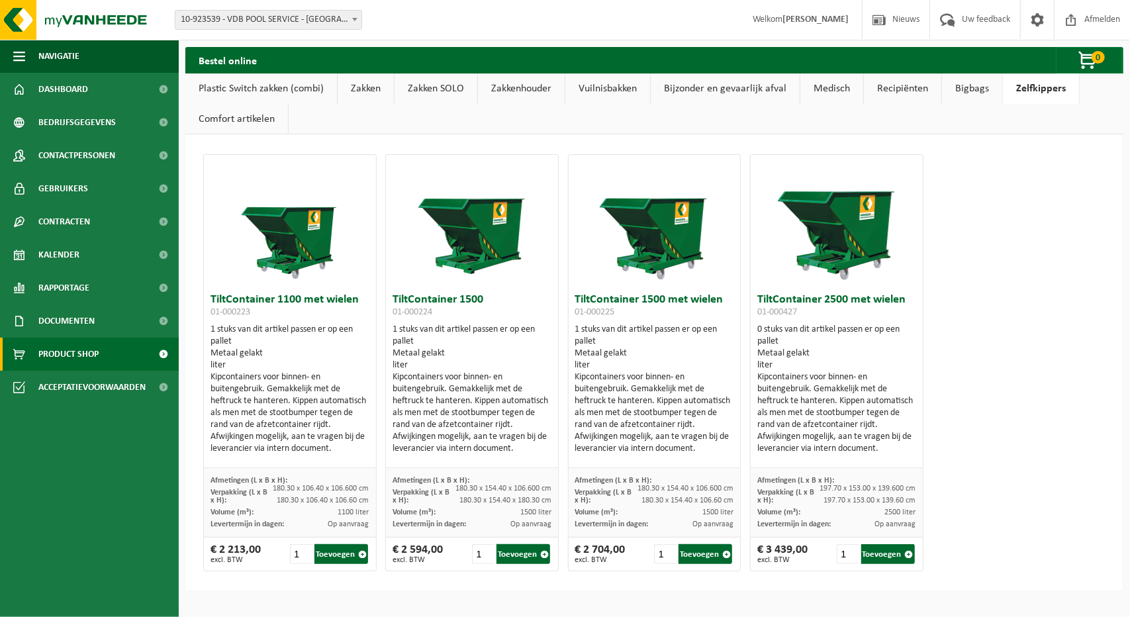
click at [960, 88] on link "Bigbags" at bounding box center [972, 88] width 60 height 30
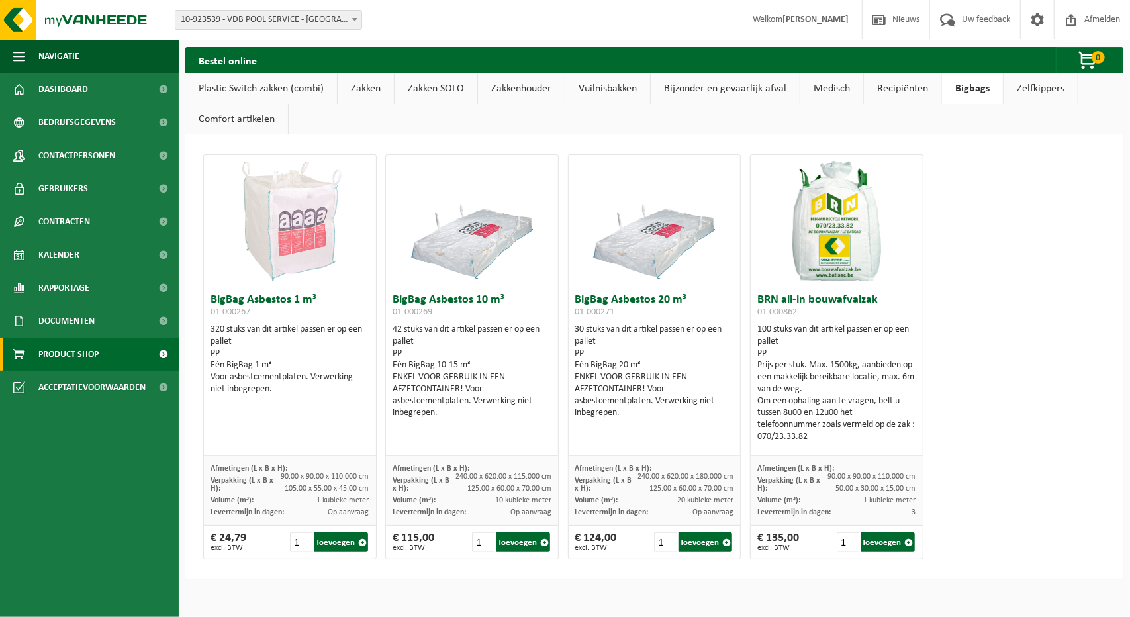
click at [690, 87] on link "Bijzonder en gevaarlijk afval" at bounding box center [725, 88] width 149 height 30
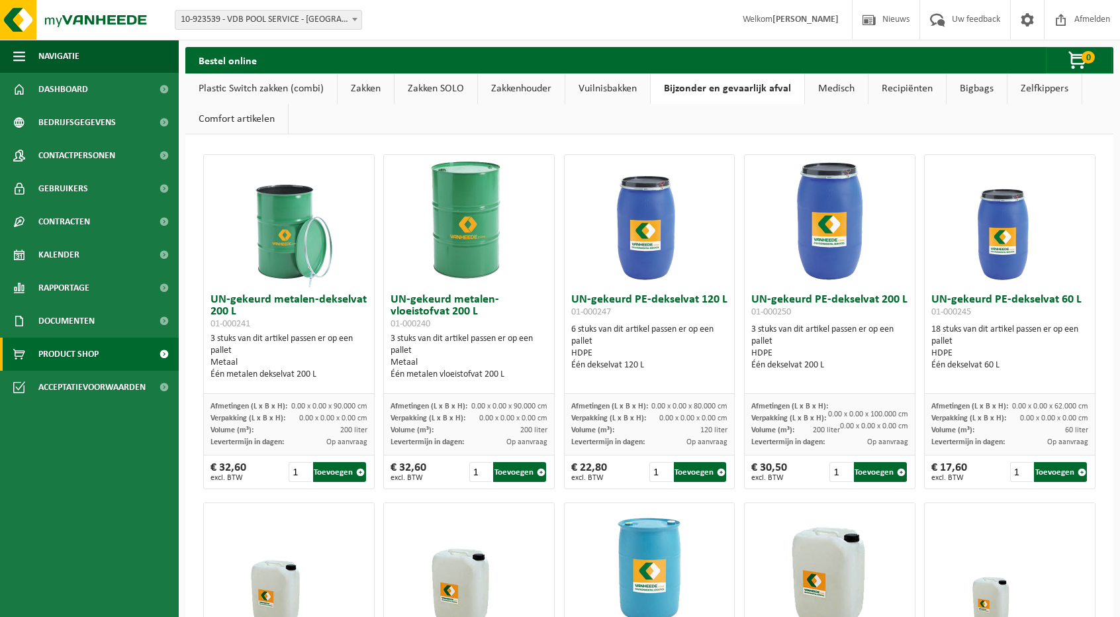
click at [607, 92] on link "Vuilnisbakken" at bounding box center [607, 88] width 85 height 30
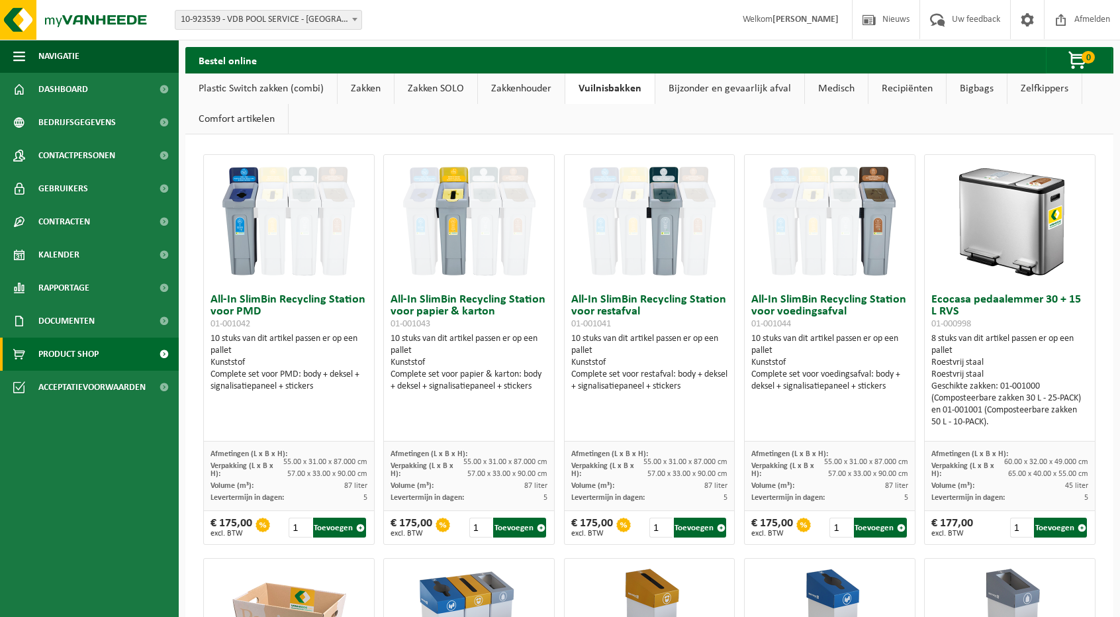
click at [509, 84] on link "Zakkenhouder" at bounding box center [521, 88] width 87 height 30
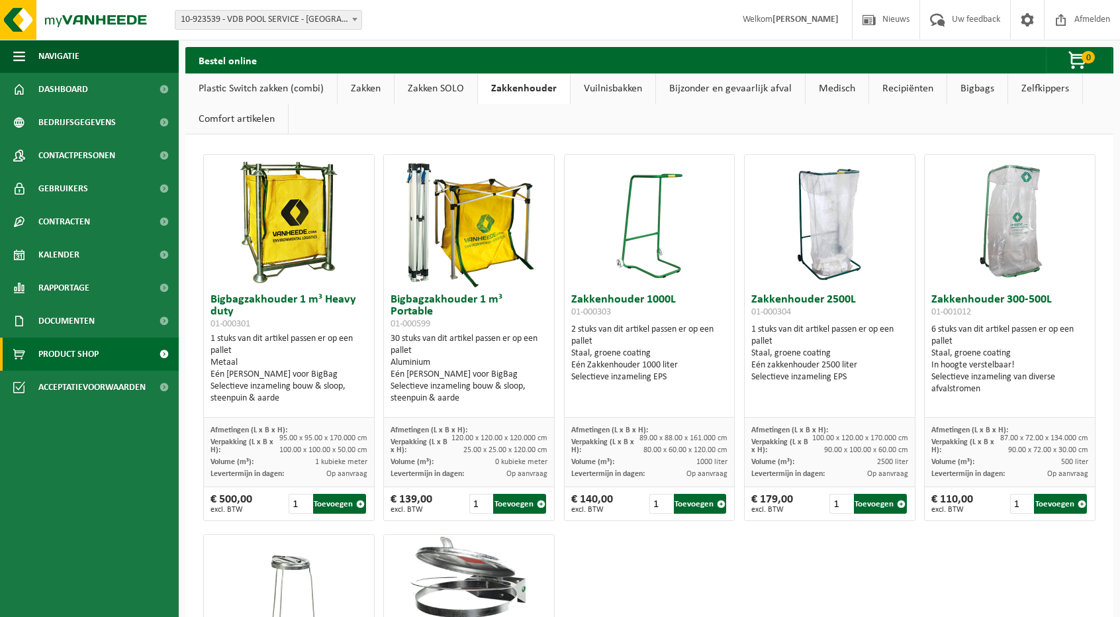
click at [452, 85] on link "Zakken SOLO" at bounding box center [436, 88] width 83 height 30
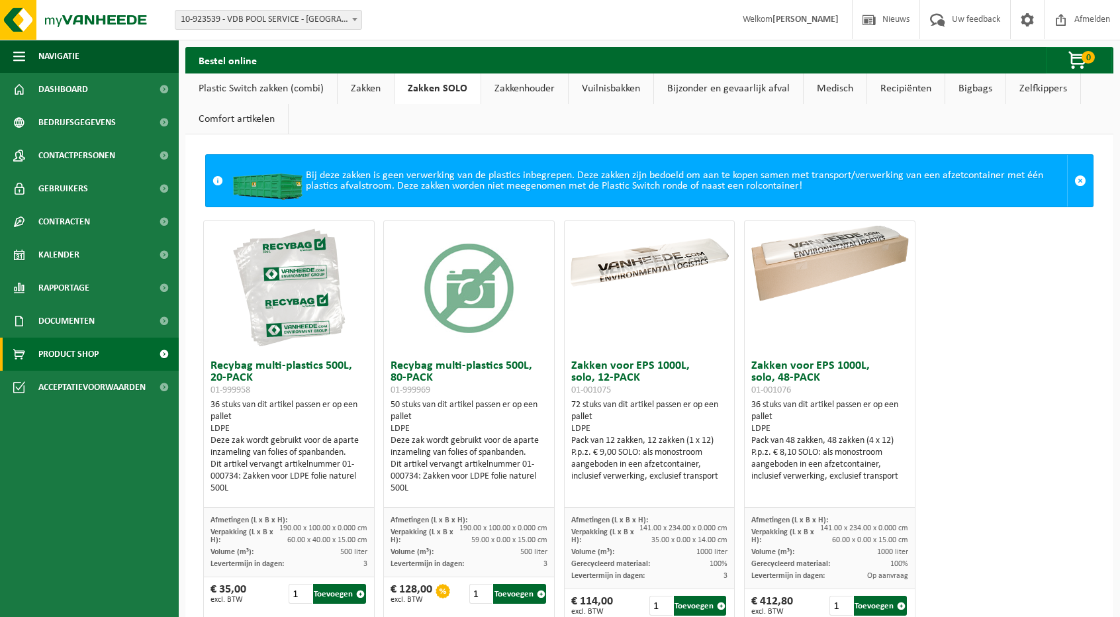
click at [360, 83] on link "Zakken" at bounding box center [366, 88] width 56 height 30
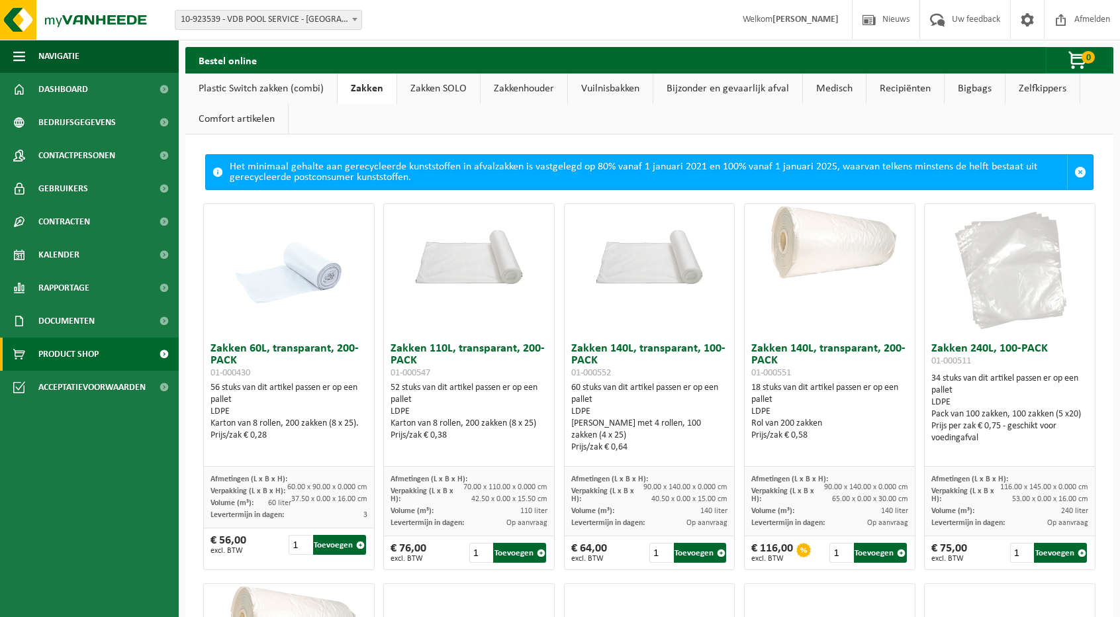
click at [254, 111] on link "Comfort artikelen" at bounding box center [236, 119] width 103 height 30
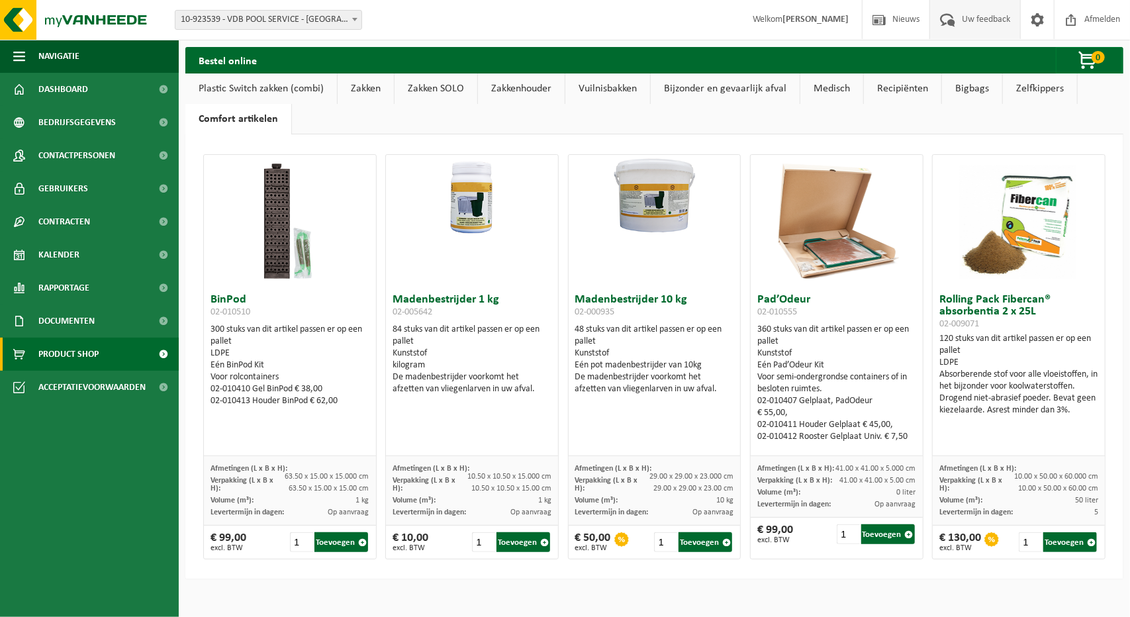
click at [959, 17] on span "Uw feedback" at bounding box center [986, 19] width 55 height 39
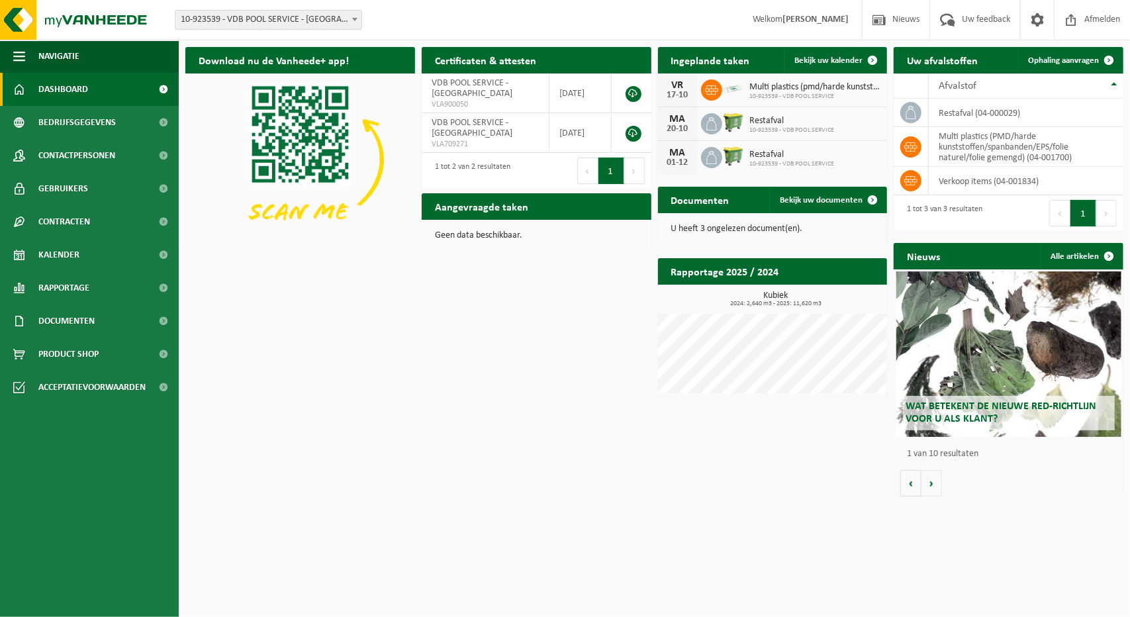
click at [709, 89] on icon at bounding box center [711, 89] width 13 height 9
click at [915, 146] on icon at bounding box center [910, 146] width 13 height 13
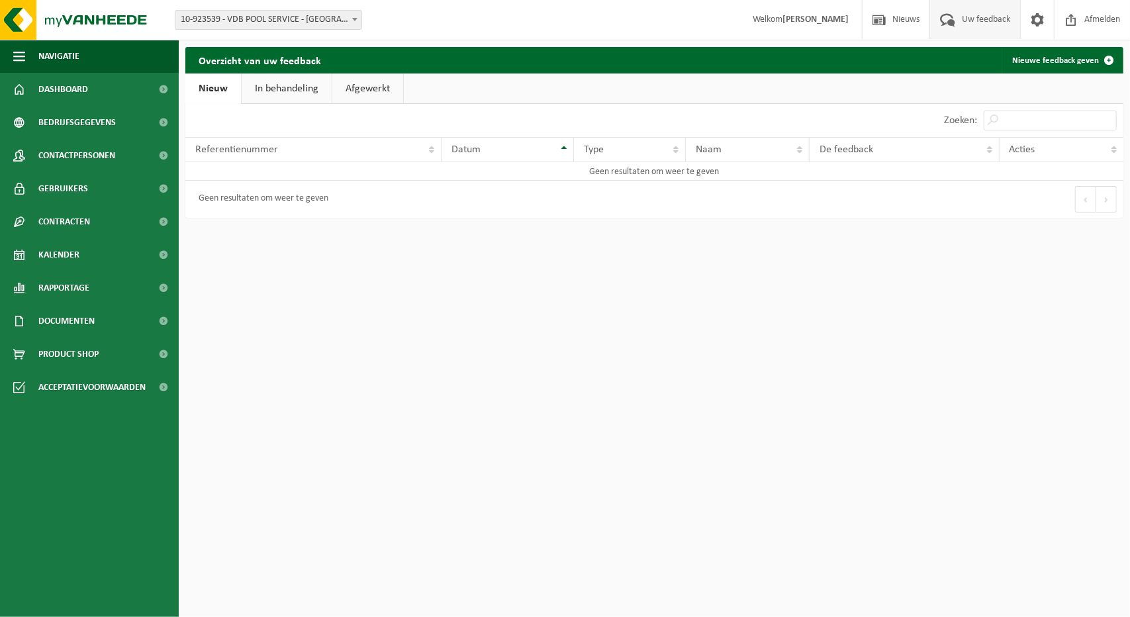
click at [281, 79] on link "In behandeling" at bounding box center [287, 88] width 90 height 30
click at [377, 76] on link "Afgewerkt" at bounding box center [369, 88] width 71 height 30
click at [52, 23] on img at bounding box center [79, 20] width 159 height 40
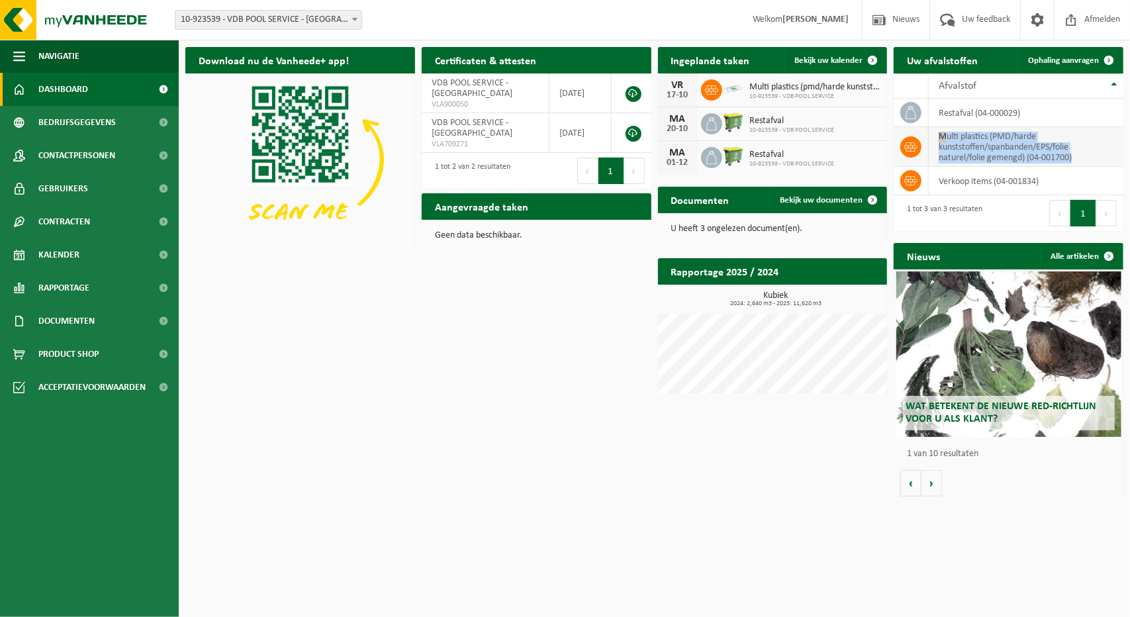
drag, startPoint x: 1073, startPoint y: 158, endPoint x: 936, endPoint y: 129, distance: 139.3
click at [936, 129] on td "multi plastics (PMD/harde kunststoffen/spanbanden/EPS/folie naturel/folie gemen…" at bounding box center [1026, 147] width 195 height 40
copy td "multi plastics (PMD/harde kunststoffen/spanbanden/EPS/folie naturel/folie gemen…"
